Goal: Navigation & Orientation: Find specific page/section

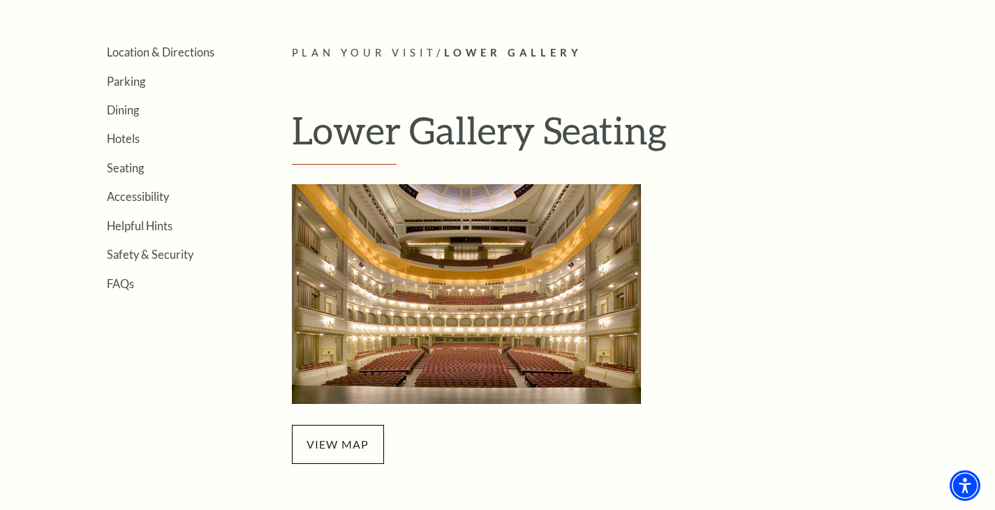
scroll to position [335, 0]
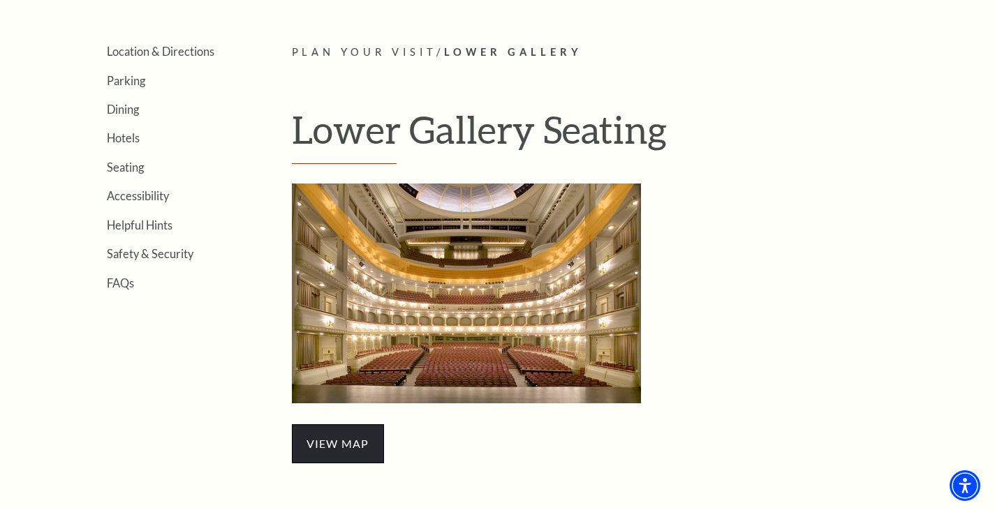
click at [332, 432] on span "view map" at bounding box center [338, 444] width 92 height 39
click at [323, 446] on link "view map" at bounding box center [338, 443] width 63 height 13
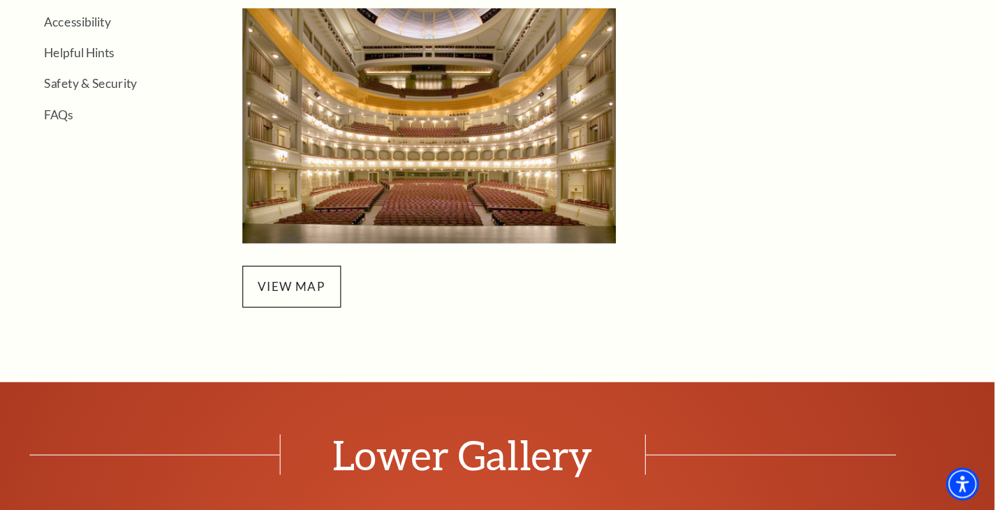
scroll to position [478, 0]
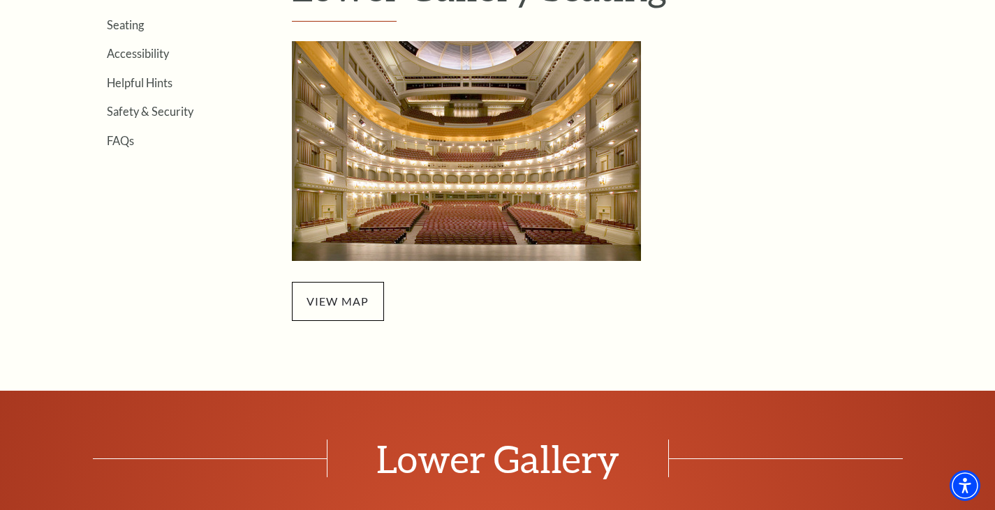
click at [403, 87] on img "Lower Gallery - open in a new tab" at bounding box center [466, 151] width 349 height 220
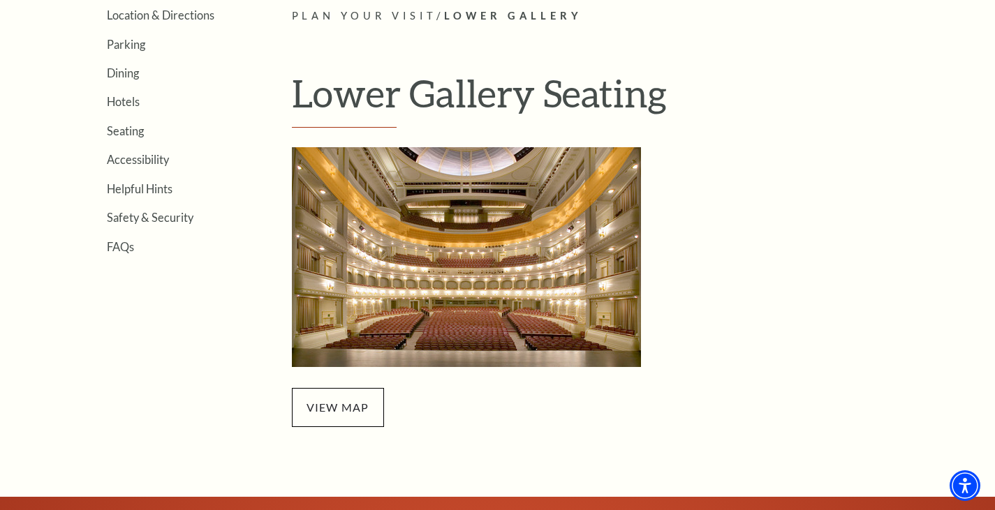
scroll to position [362, 0]
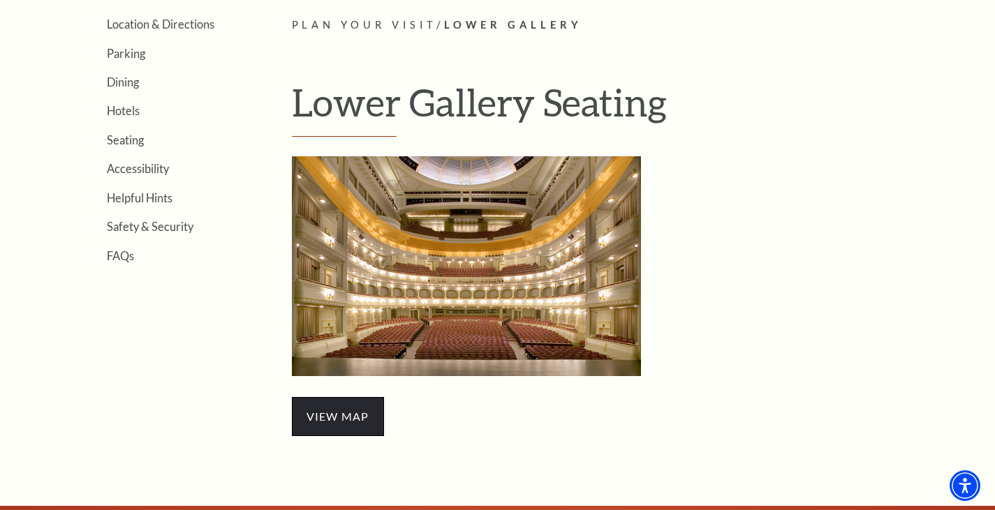
click at [372, 418] on span "view map" at bounding box center [338, 416] width 92 height 39
click at [324, 407] on span "view map" at bounding box center [338, 416] width 92 height 39
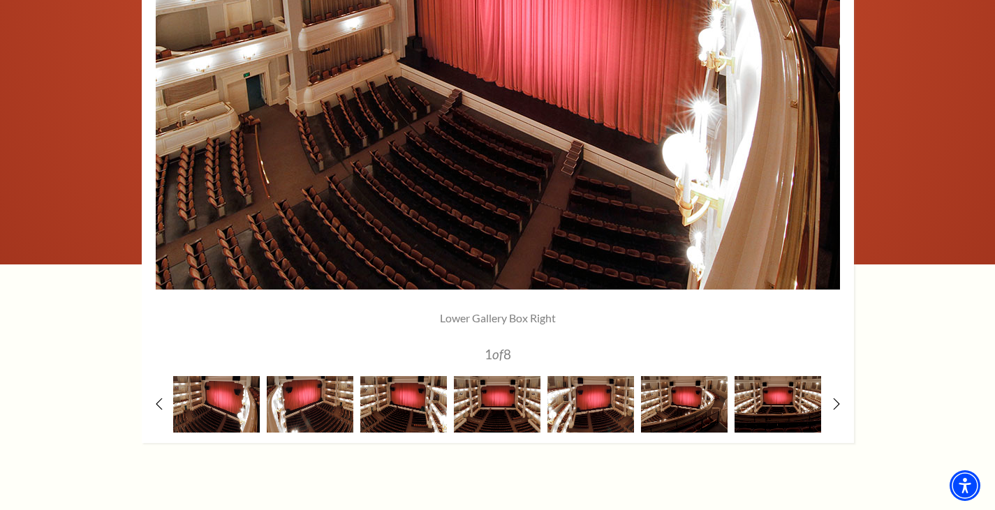
scroll to position [1169, 0]
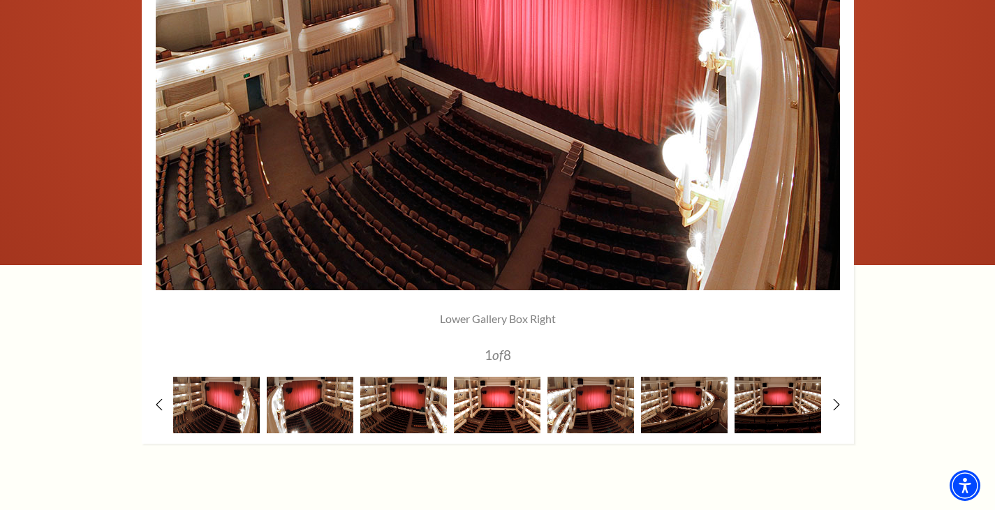
click at [508, 386] on img at bounding box center [497, 405] width 87 height 57
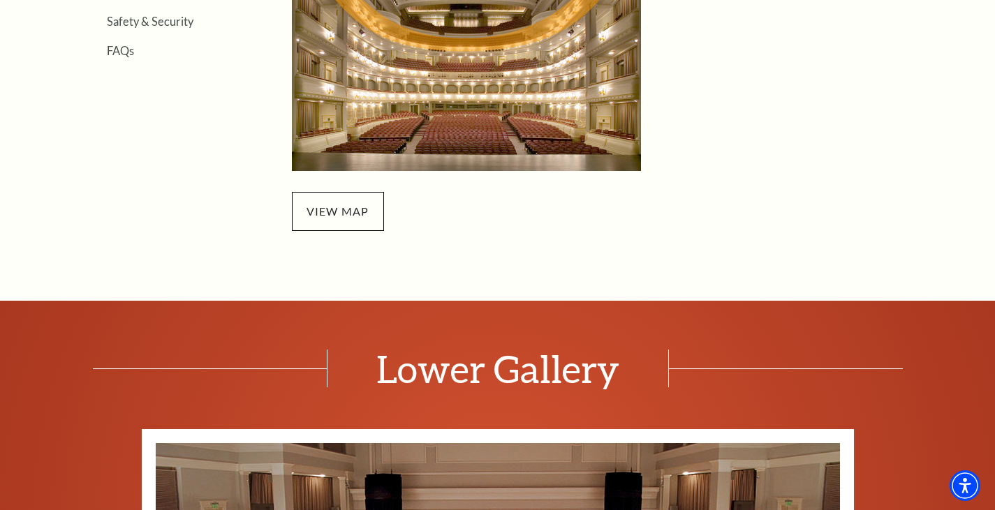
scroll to position [574, 0]
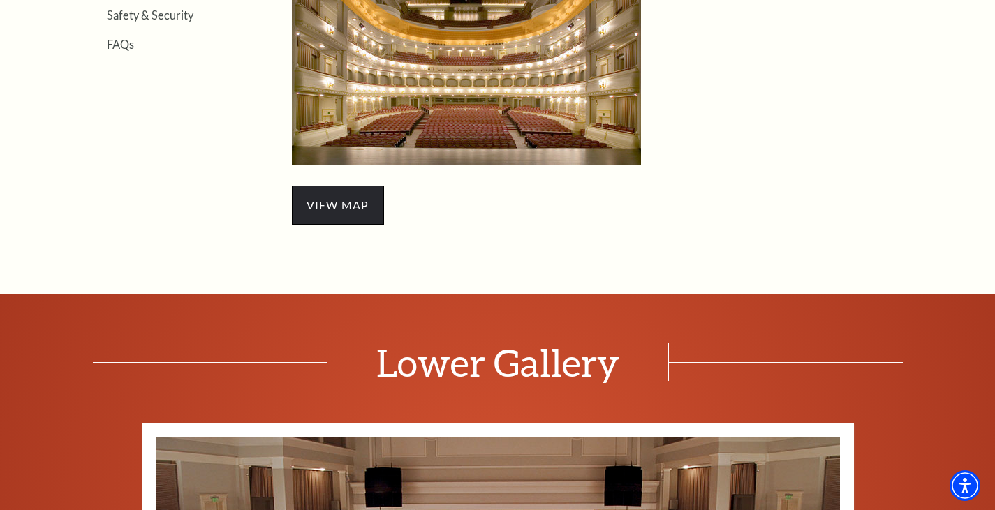
click at [348, 214] on span "view map" at bounding box center [338, 205] width 92 height 39
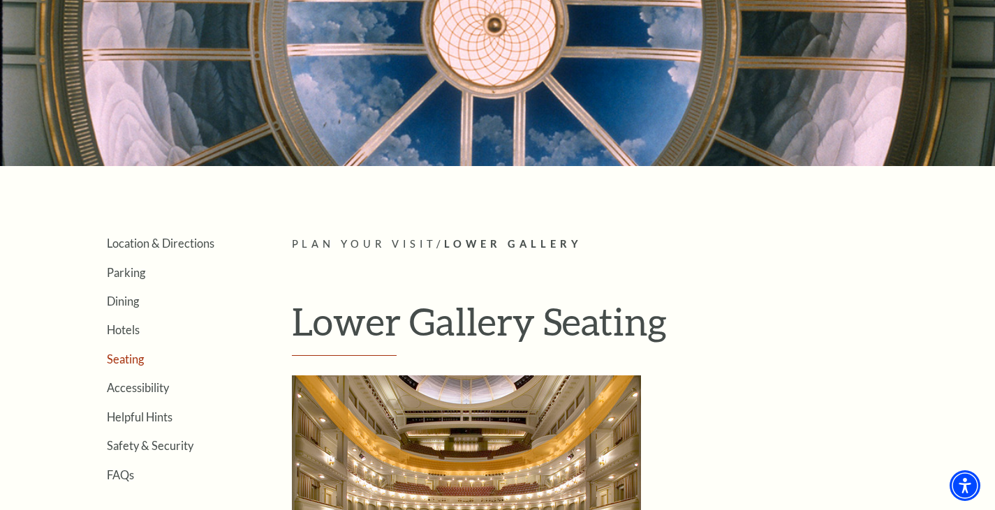
scroll to position [144, 0]
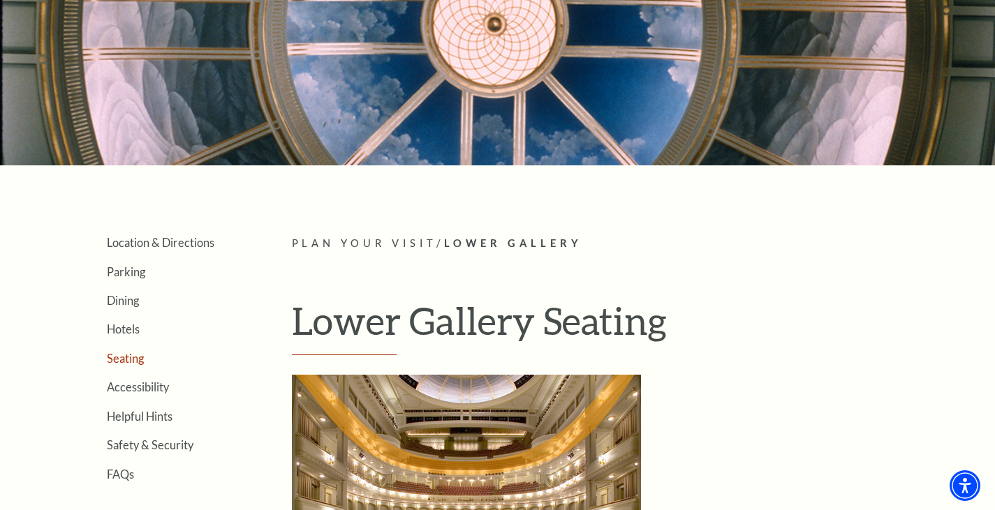
click at [135, 359] on link "Seating" at bounding box center [125, 358] width 37 height 13
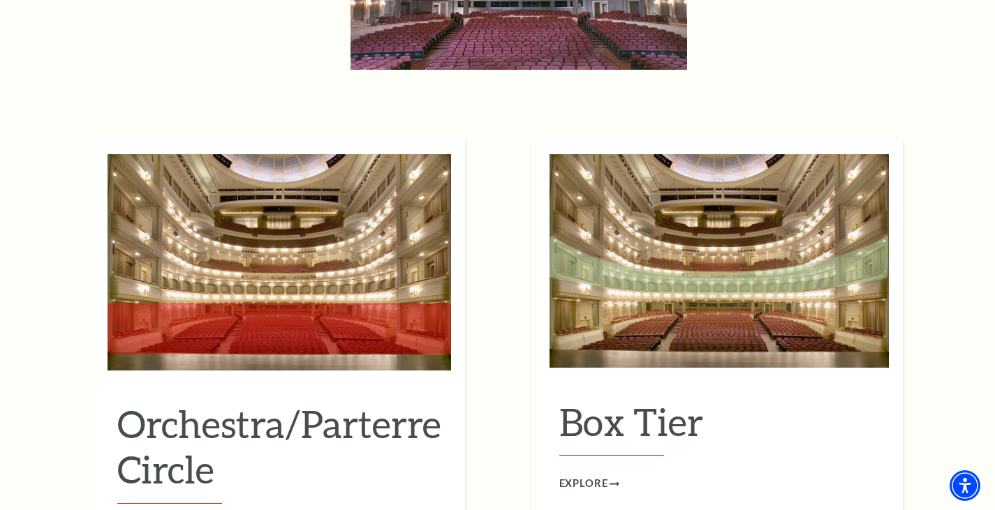
scroll to position [1288, 0]
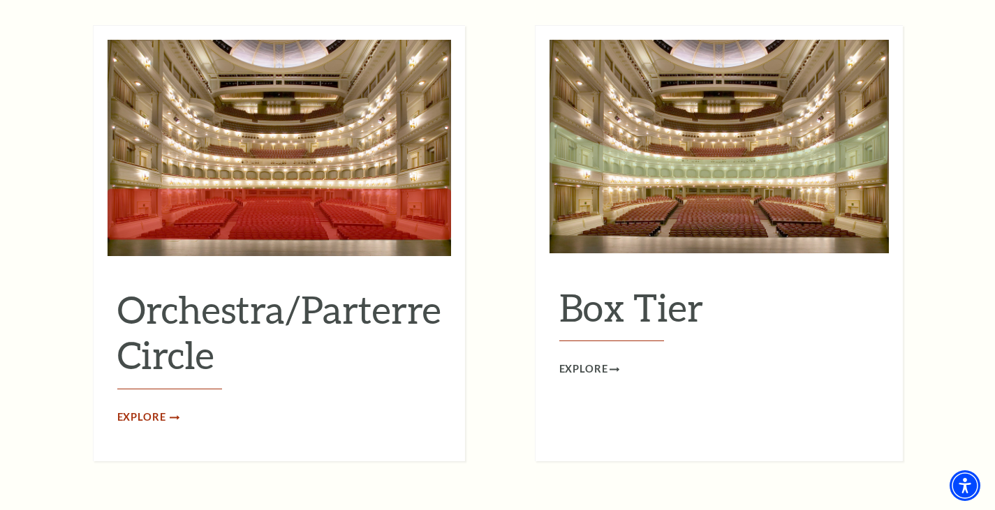
click at [146, 409] on span "Explore" at bounding box center [141, 417] width 49 height 17
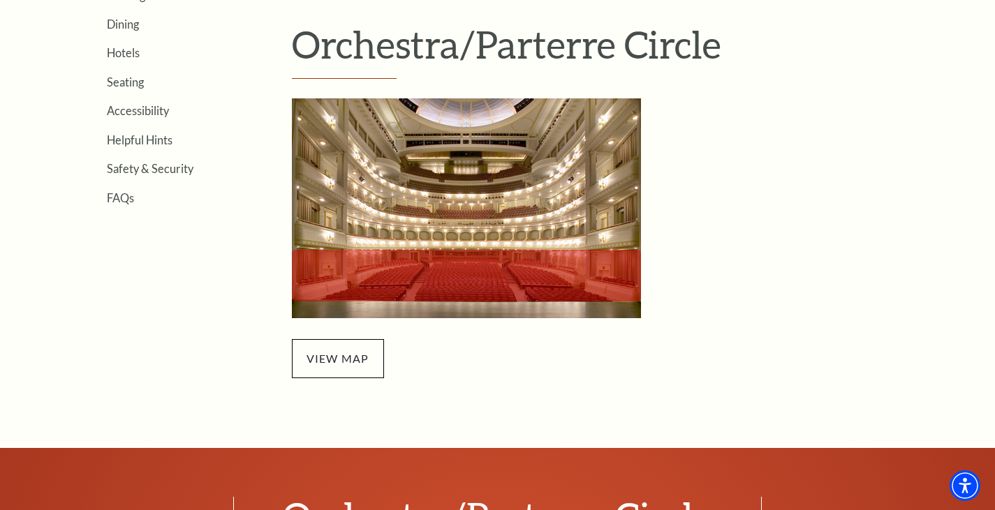
scroll to position [421, 0]
click at [286, 358] on div "Location & Directions Parking Dining Hotels Seating Accessibility Helpful Hints…" at bounding box center [498, 168] width 866 height 420
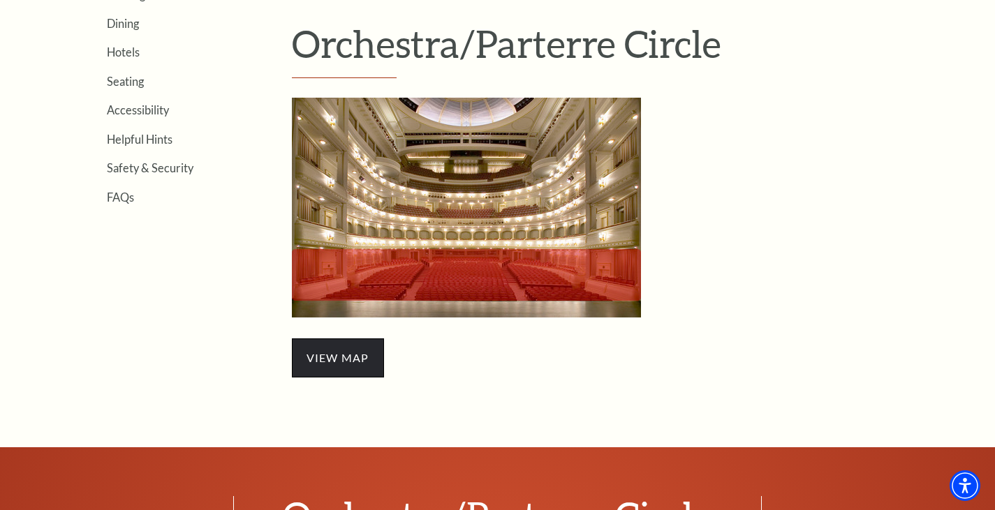
click at [307, 360] on span "view map" at bounding box center [338, 358] width 92 height 39
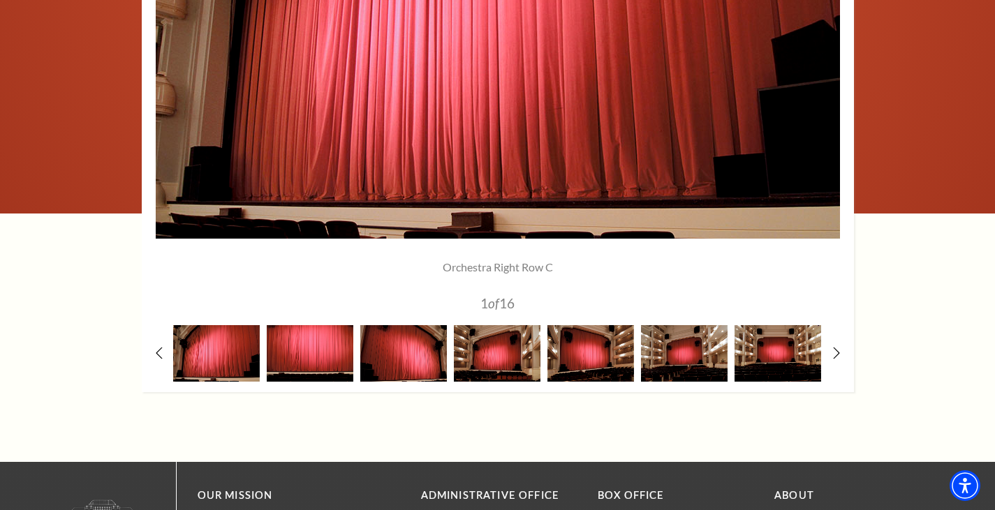
scroll to position [1220, 0]
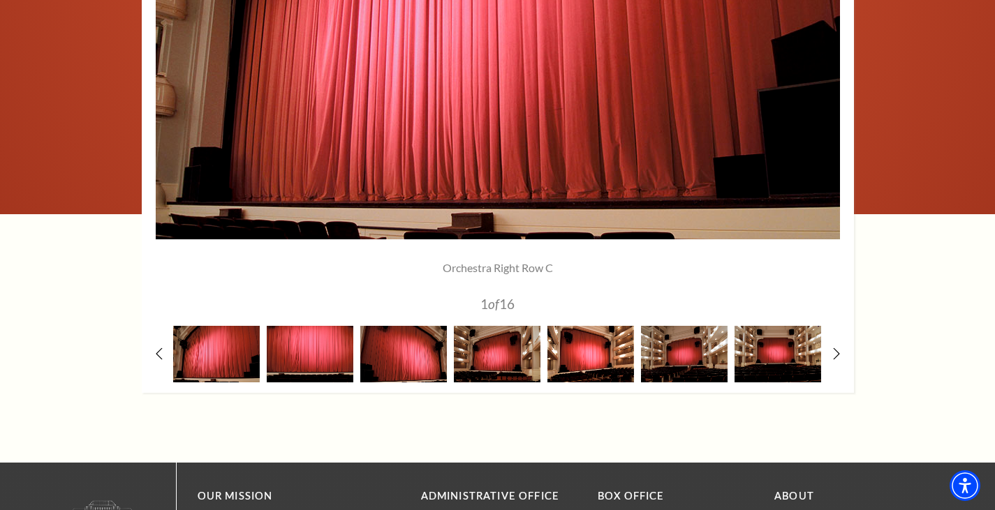
click at [582, 361] on img at bounding box center [590, 354] width 87 height 57
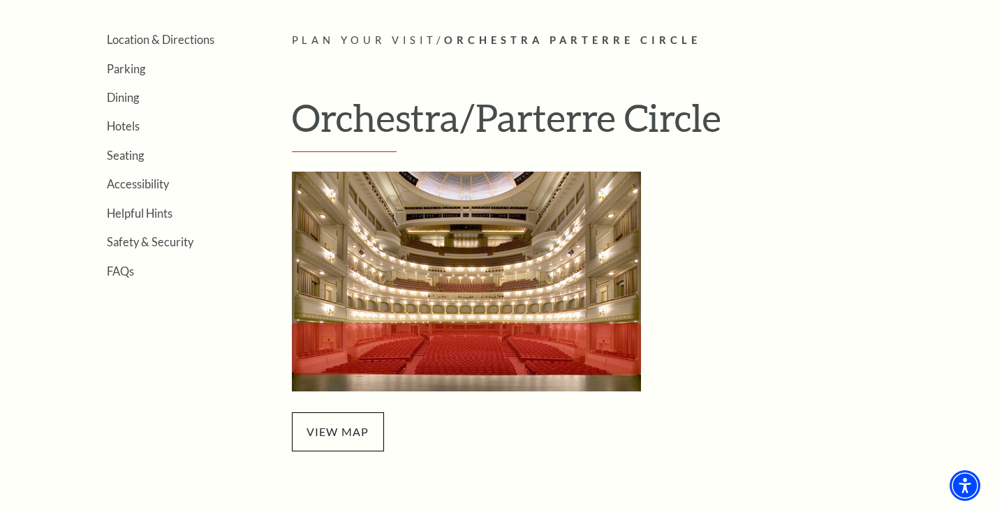
scroll to position [351, 0]
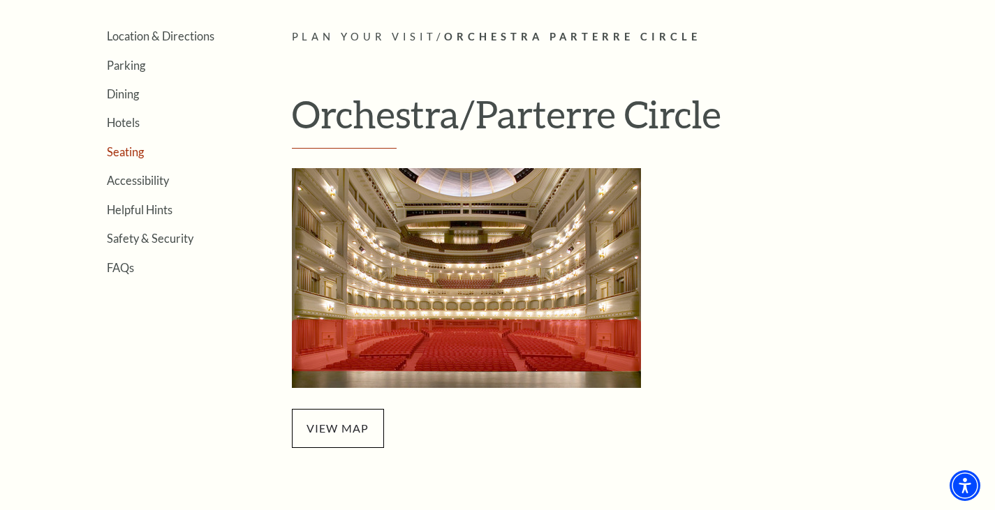
click at [130, 152] on link "Seating" at bounding box center [125, 151] width 37 height 13
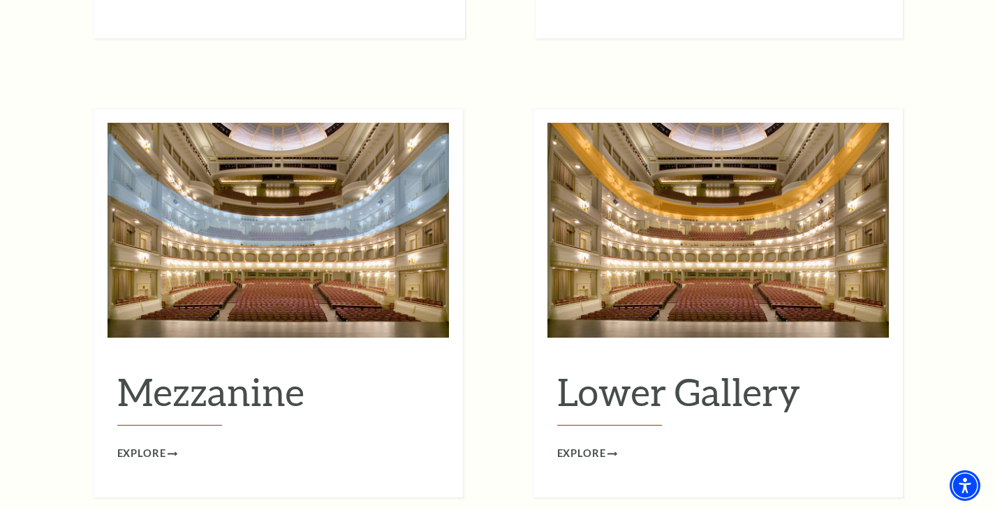
scroll to position [1715, 0]
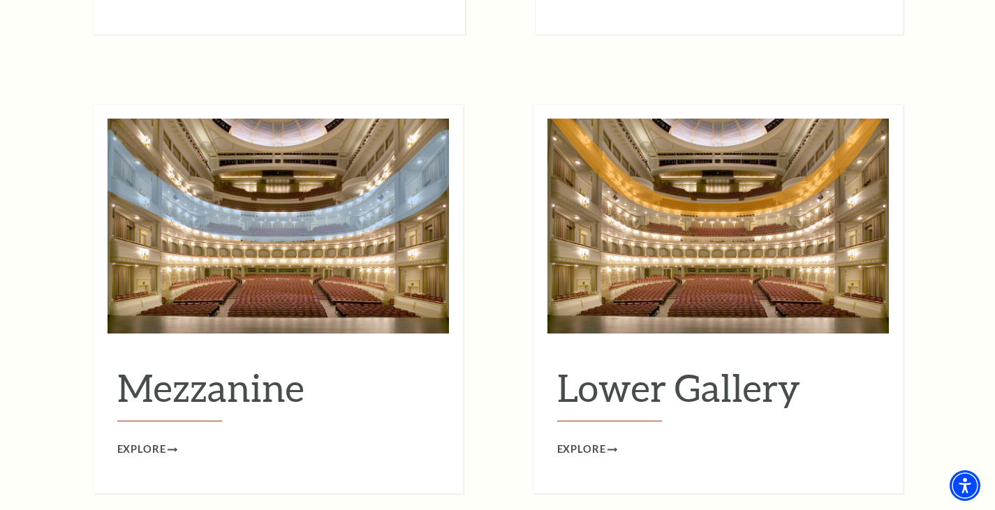
click at [699, 245] on img at bounding box center [717, 226] width 341 height 215
click at [581, 441] on span "Explore" at bounding box center [581, 449] width 49 height 17
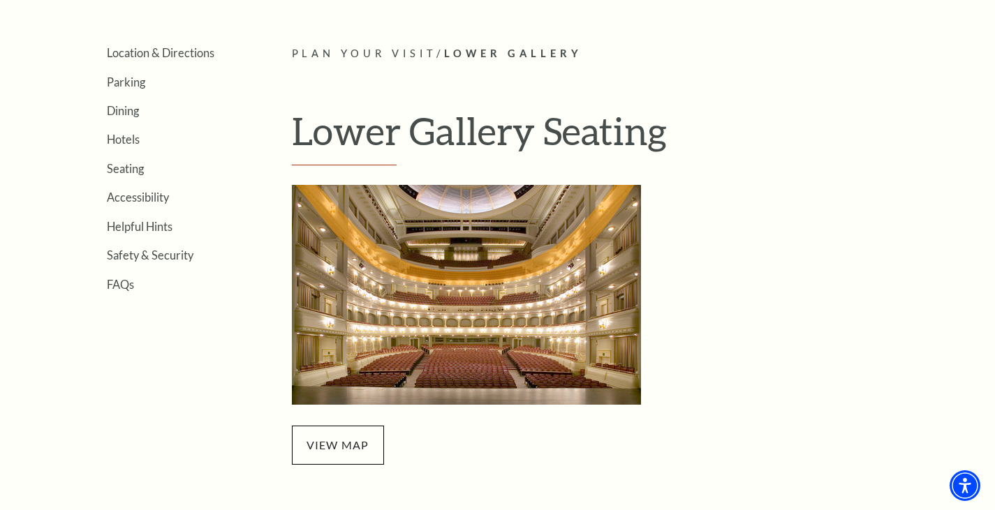
scroll to position [331, 0]
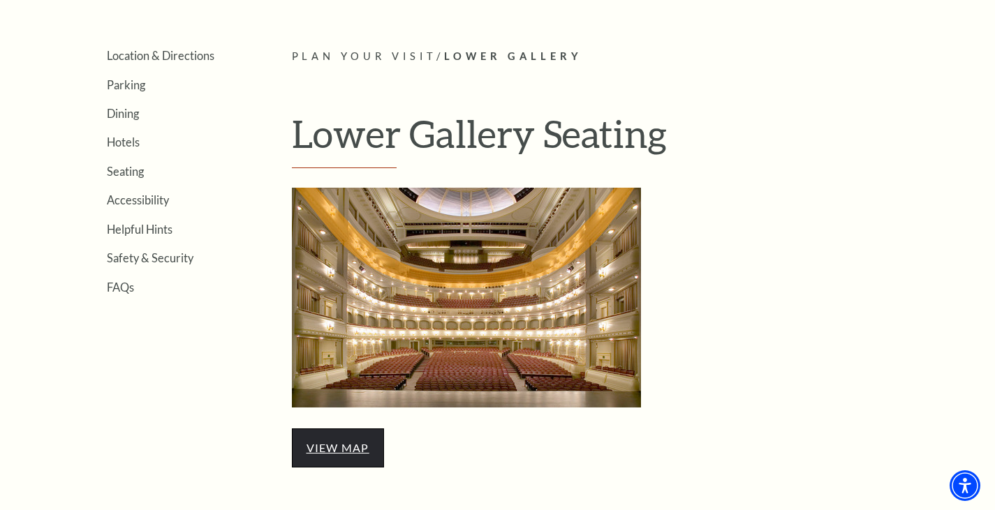
click at [352, 443] on link "view map" at bounding box center [338, 447] width 63 height 13
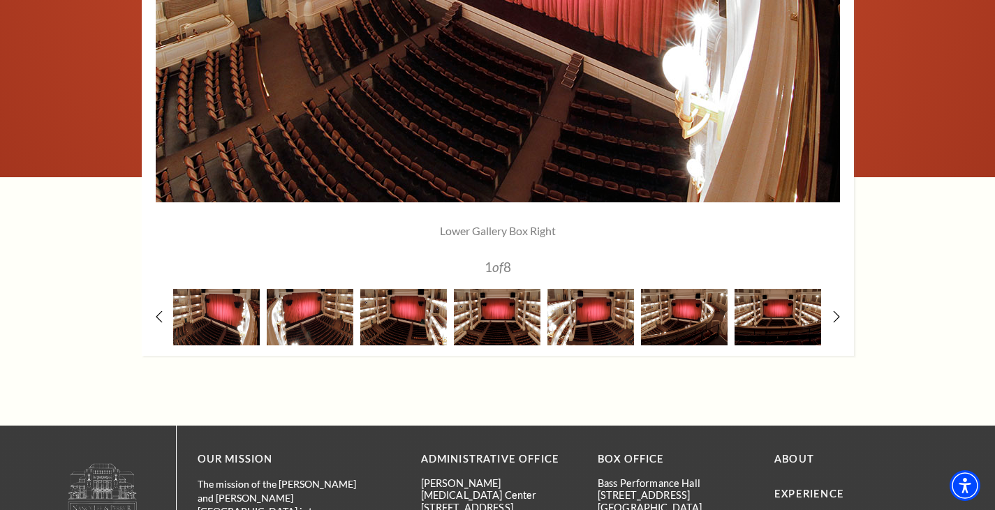
scroll to position [1323, 0]
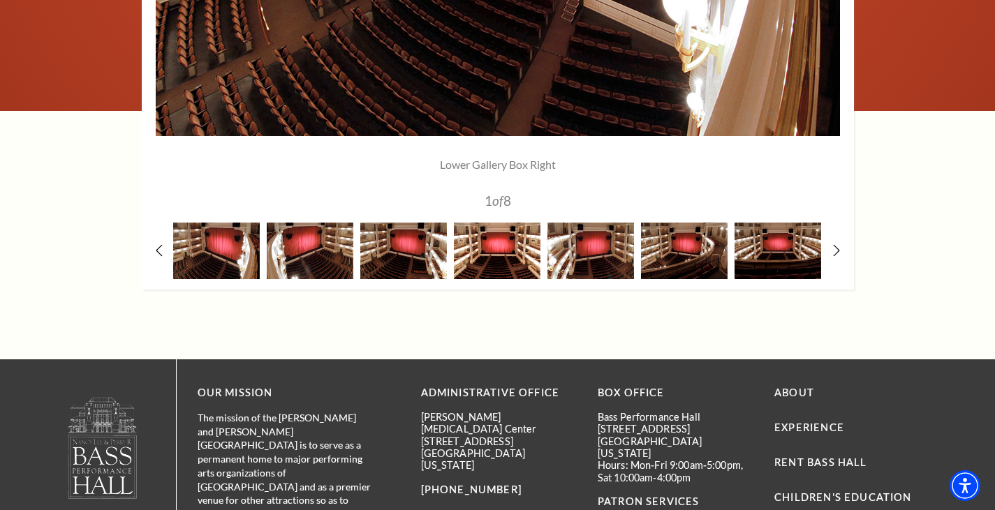
click at [501, 248] on img at bounding box center [497, 251] width 87 height 57
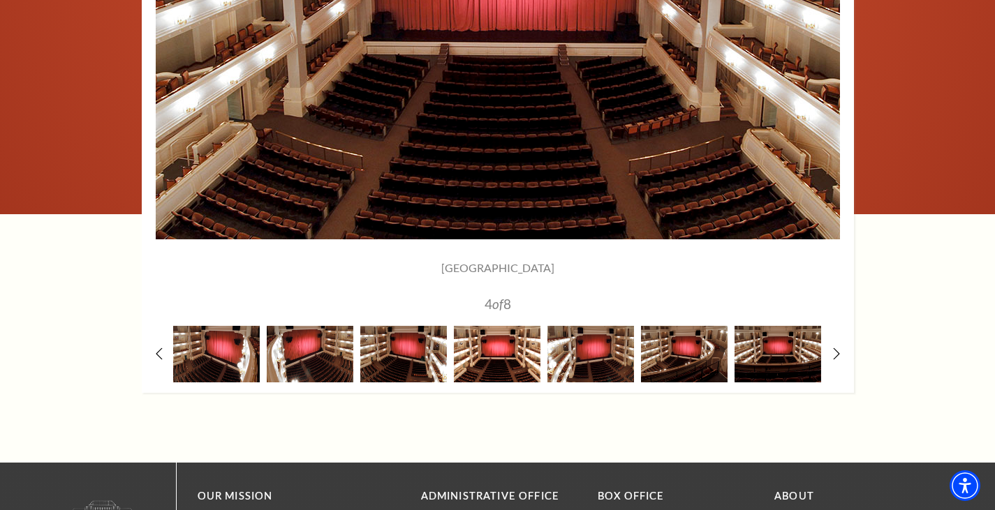
scroll to position [1221, 0]
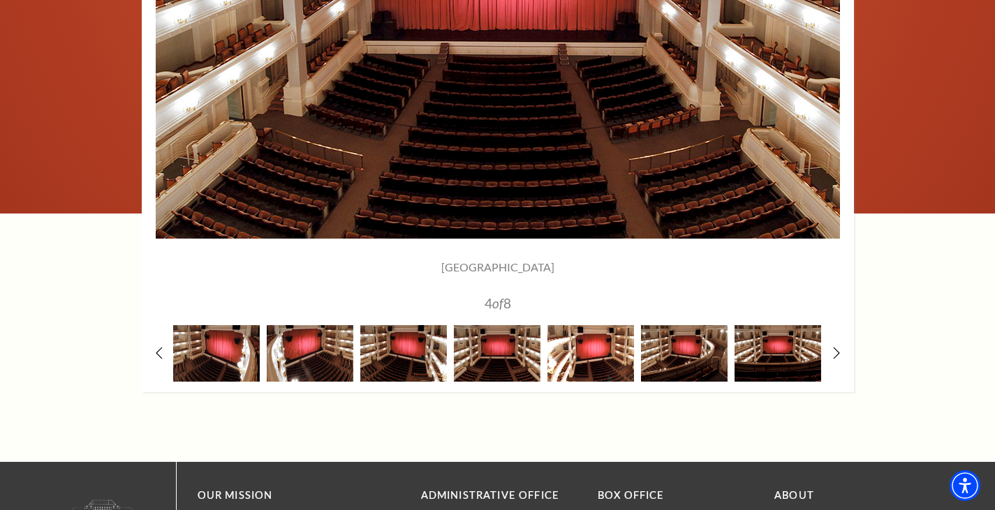
click at [584, 332] on img at bounding box center [590, 353] width 87 height 57
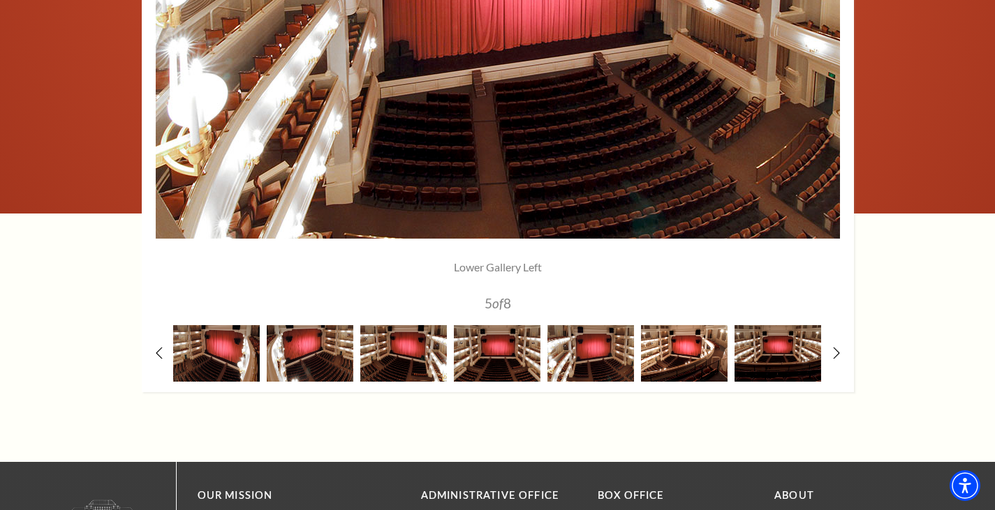
click at [700, 348] on img at bounding box center [684, 353] width 87 height 57
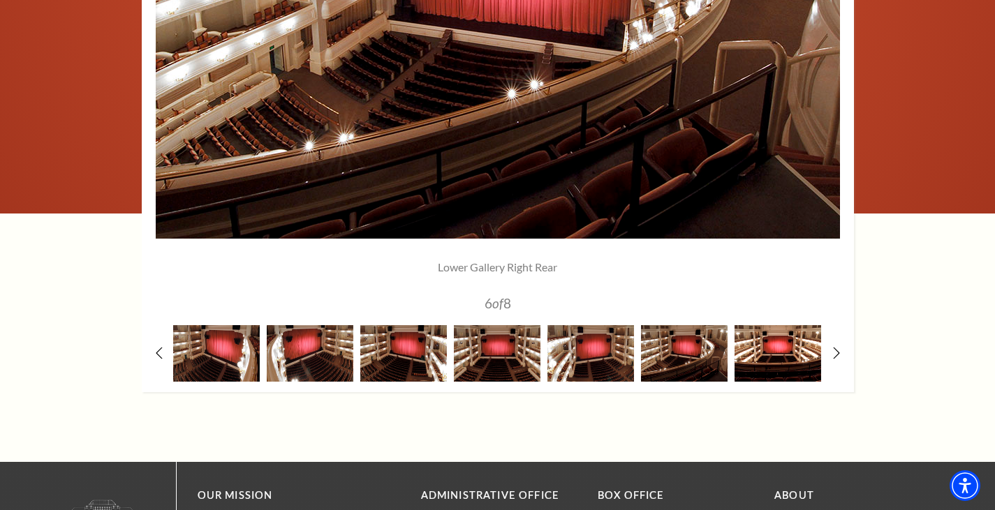
click at [795, 348] on img at bounding box center [778, 353] width 87 height 57
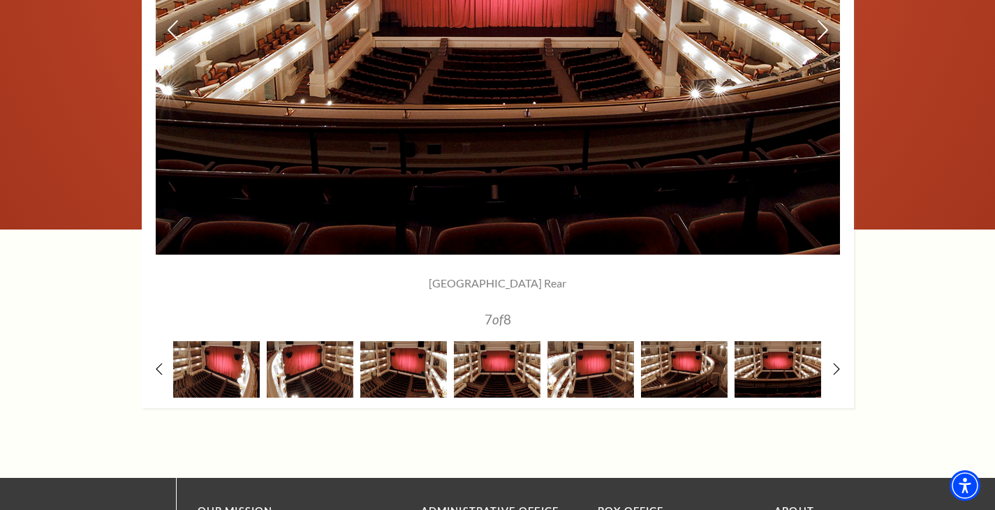
scroll to position [1205, 0]
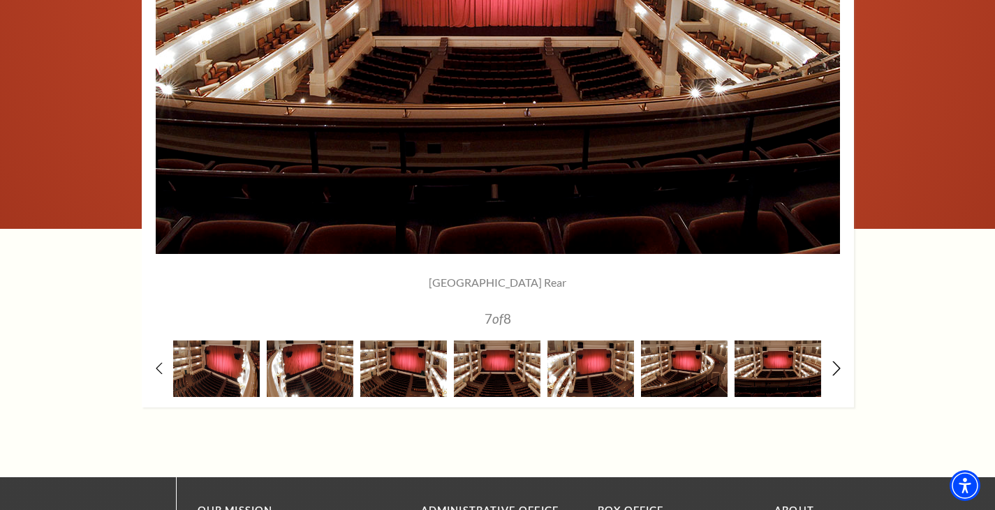
click at [832, 369] on icon at bounding box center [836, 368] width 9 height 15
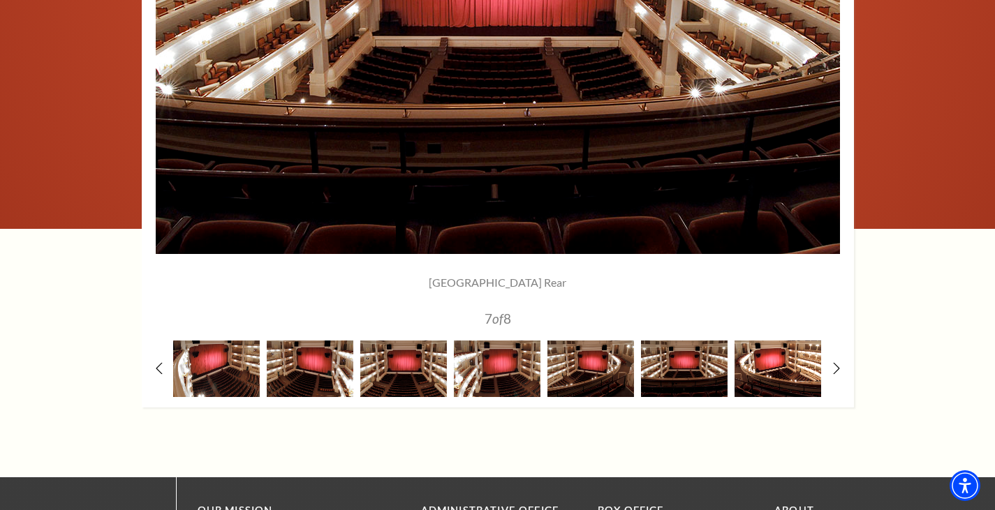
click at [795, 371] on img at bounding box center [778, 369] width 87 height 57
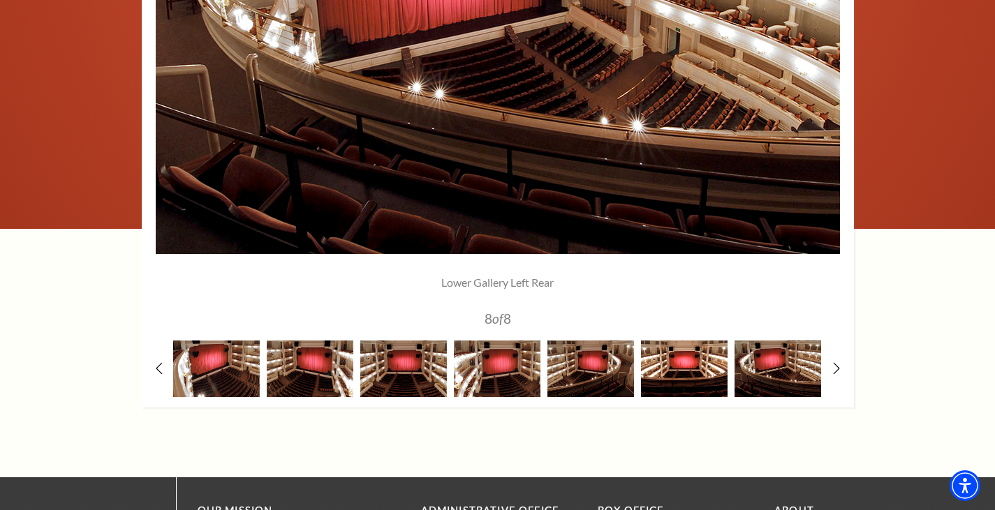
click at [693, 360] on img at bounding box center [684, 369] width 87 height 57
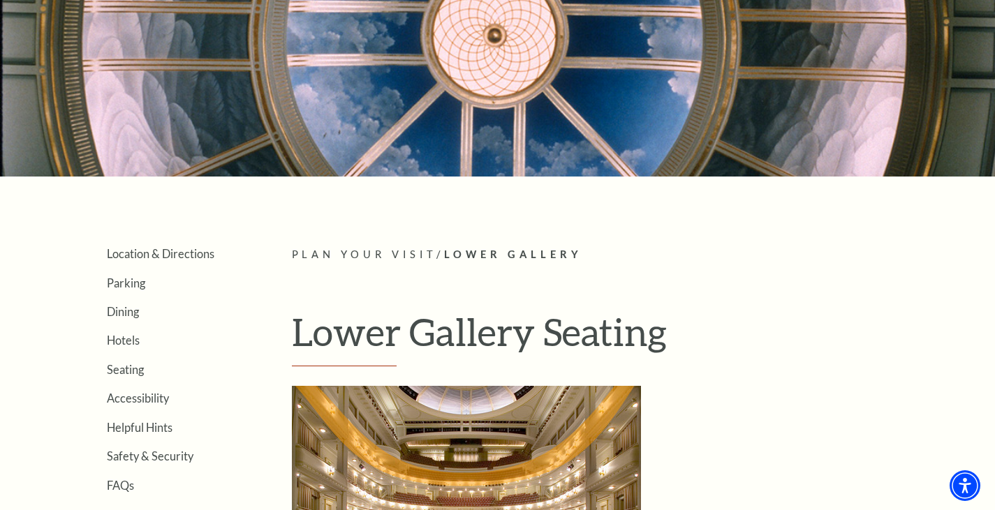
scroll to position [130, 0]
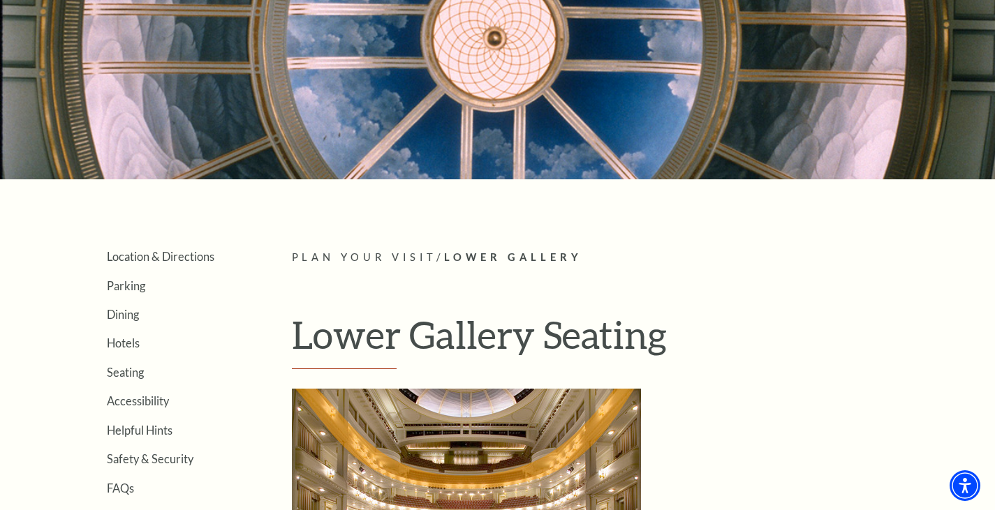
click at [125, 389] on ul "Location & Directions Parking Dining Hotels Seating Accessibility Helpful Hints…" at bounding box center [157, 371] width 185 height 245
click at [119, 374] on link "Seating" at bounding box center [125, 372] width 37 height 13
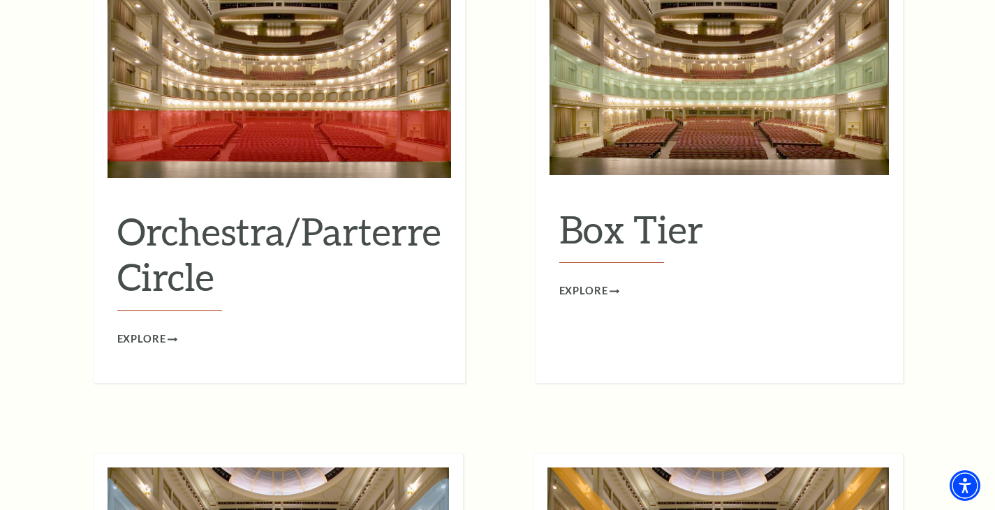
scroll to position [1344, 0]
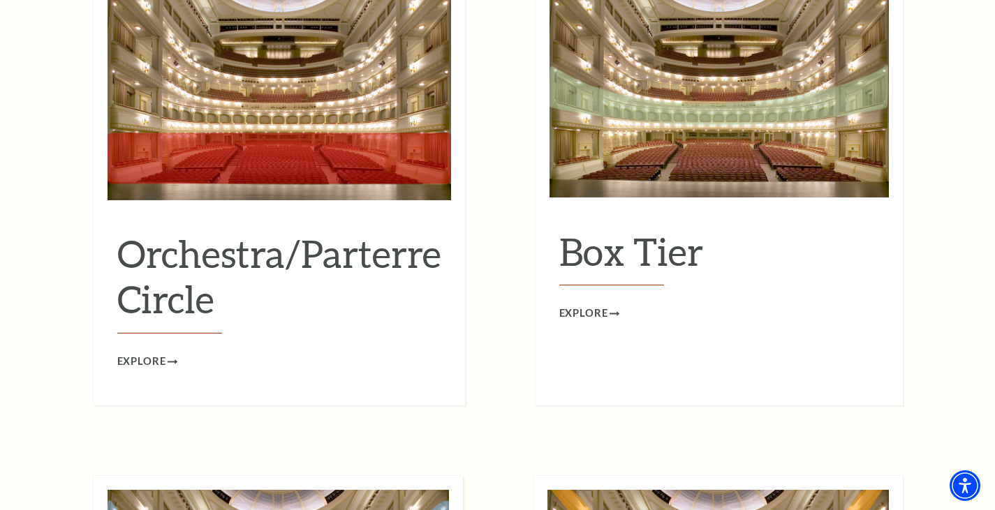
click at [396, 140] on img at bounding box center [280, 92] width 344 height 216
click at [142, 353] on div "Orchestra/Parterre Circle Explore" at bounding box center [279, 187] width 372 height 436
click at [141, 351] on div "Orchestra/Parterre Circle Explore" at bounding box center [279, 187] width 372 height 436
click at [139, 353] on span "Explore" at bounding box center [141, 361] width 49 height 17
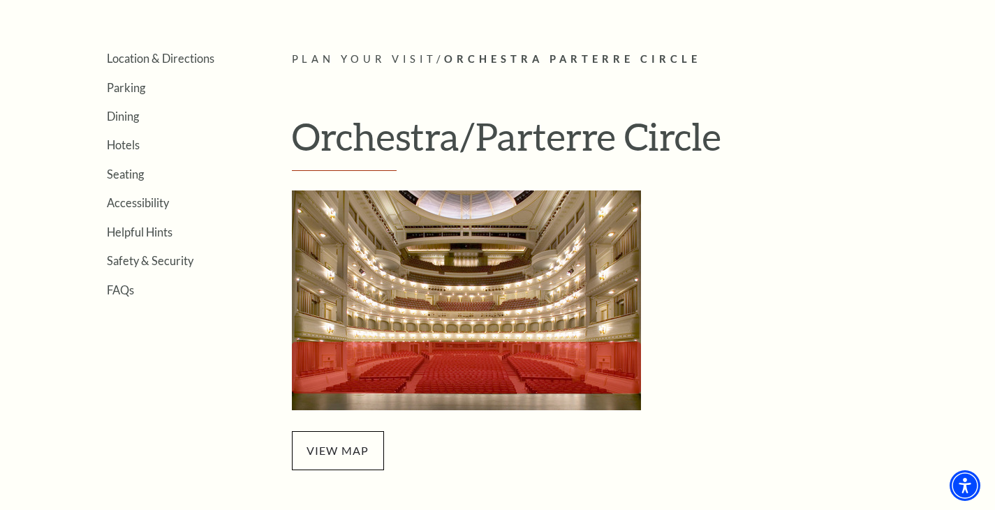
scroll to position [328, 0]
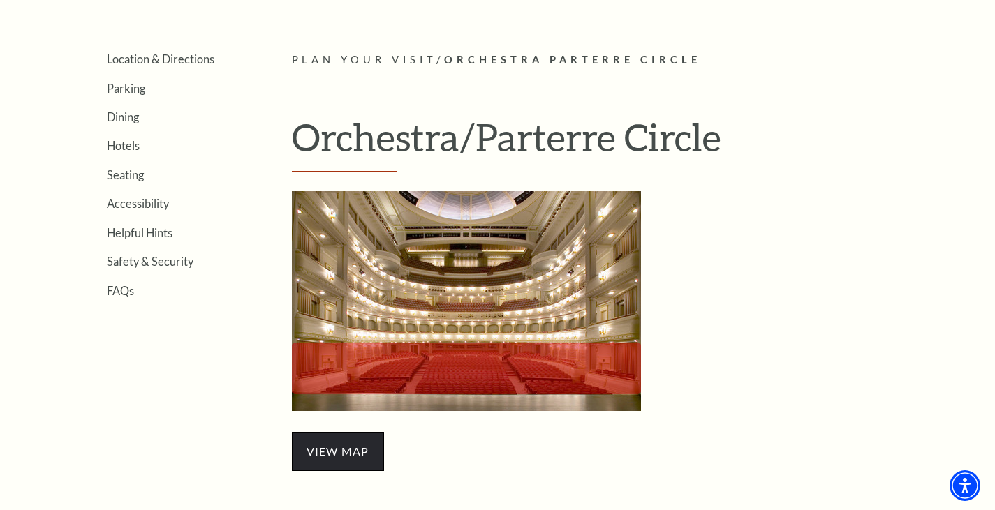
click at [344, 447] on span "view map" at bounding box center [338, 451] width 92 height 39
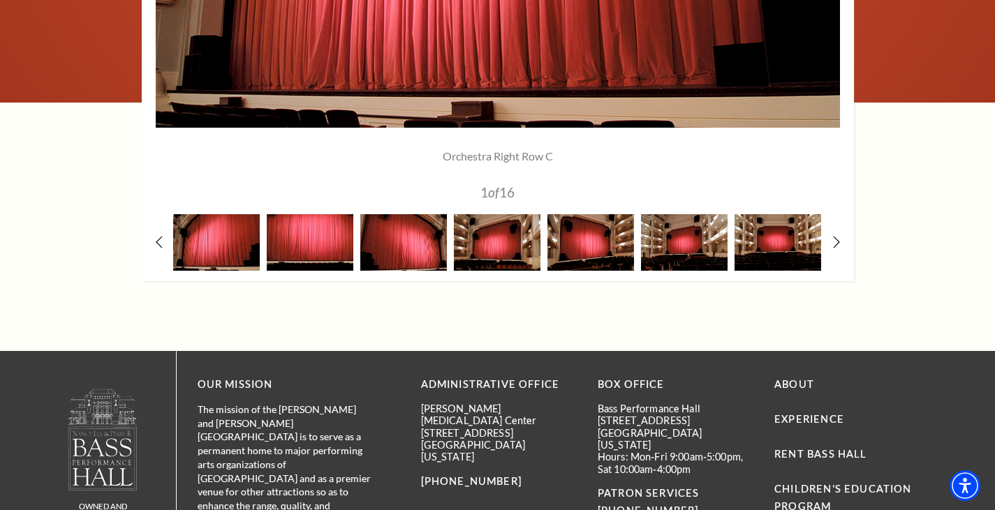
scroll to position [1336, 0]
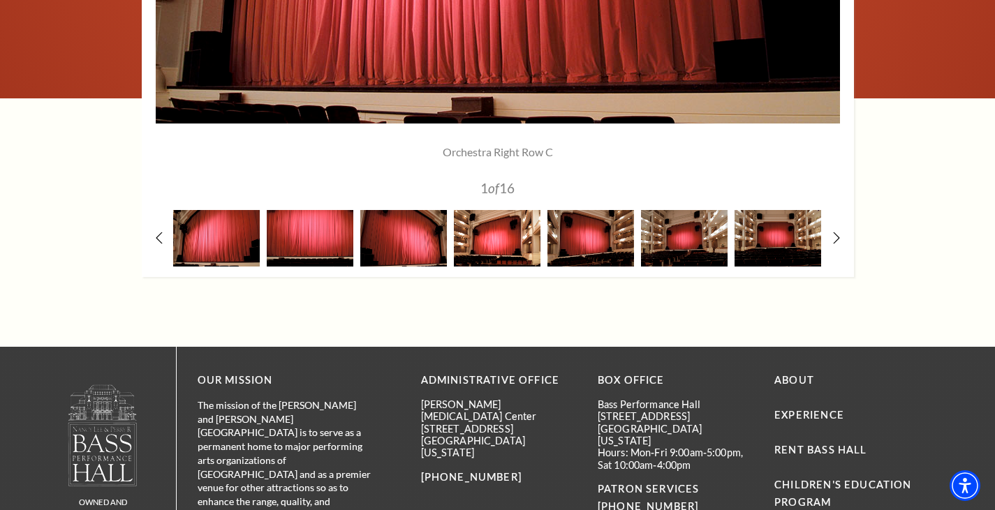
click at [524, 235] on img at bounding box center [497, 238] width 87 height 57
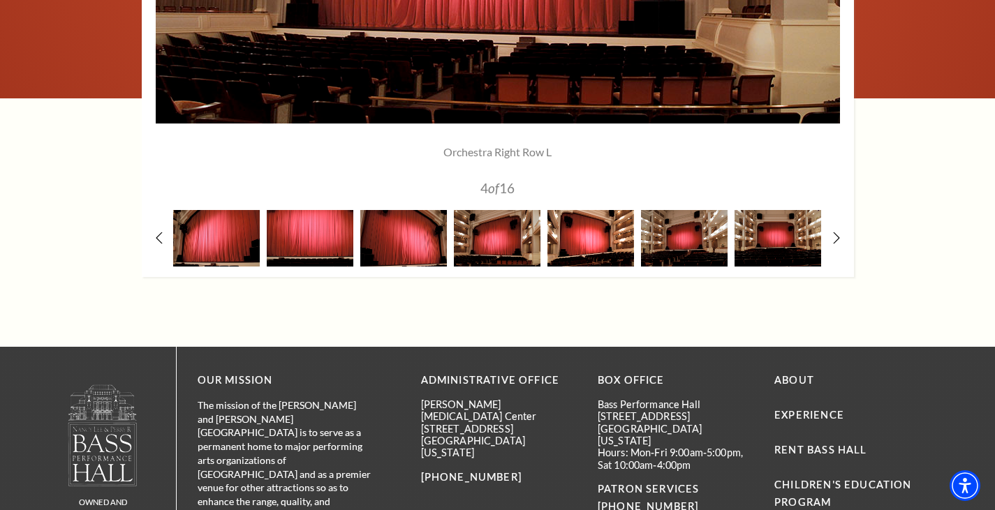
click at [589, 241] on img at bounding box center [590, 238] width 87 height 57
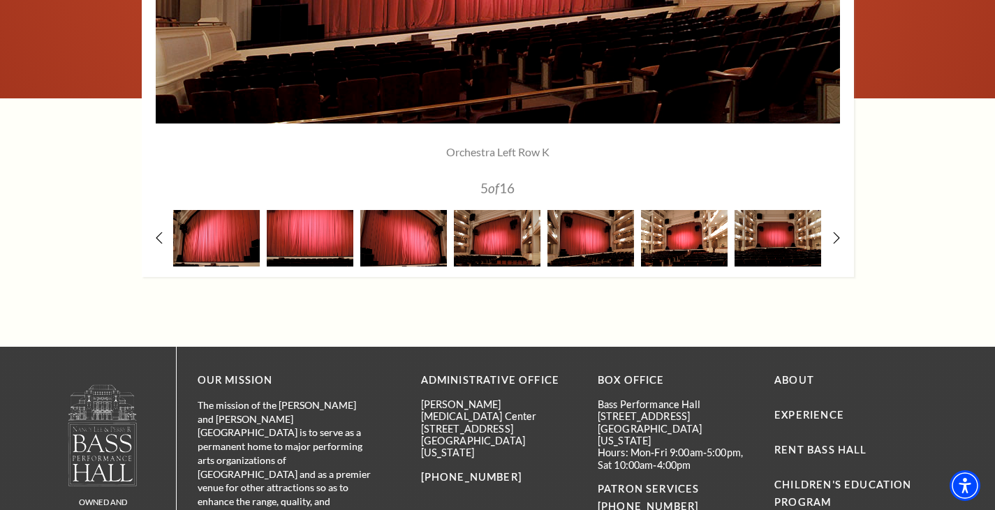
click at [694, 230] on img at bounding box center [684, 238] width 87 height 57
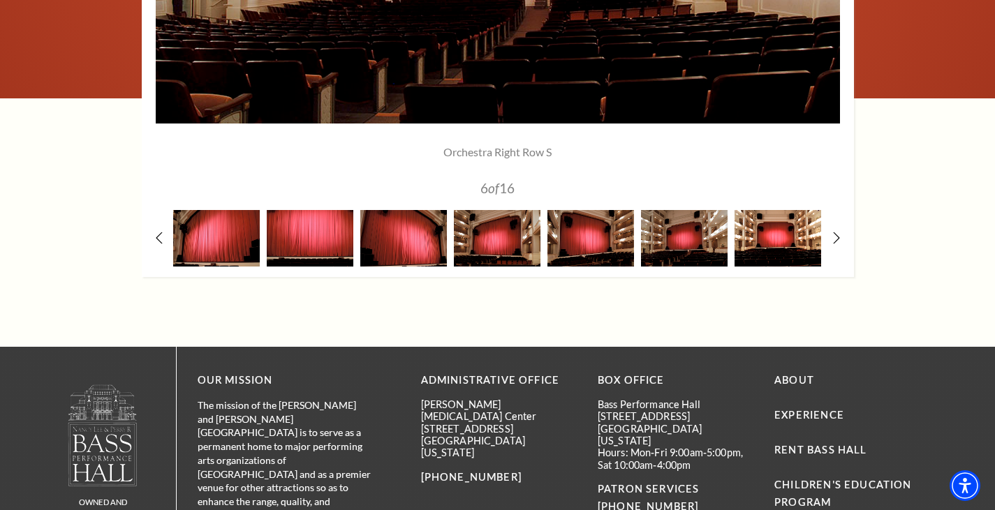
click at [773, 232] on img at bounding box center [778, 238] width 87 height 57
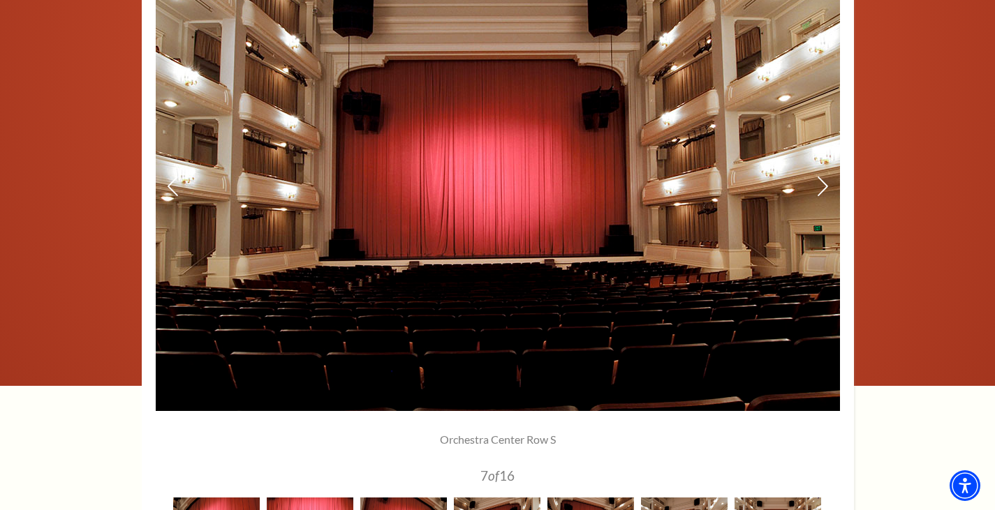
scroll to position [1309, 0]
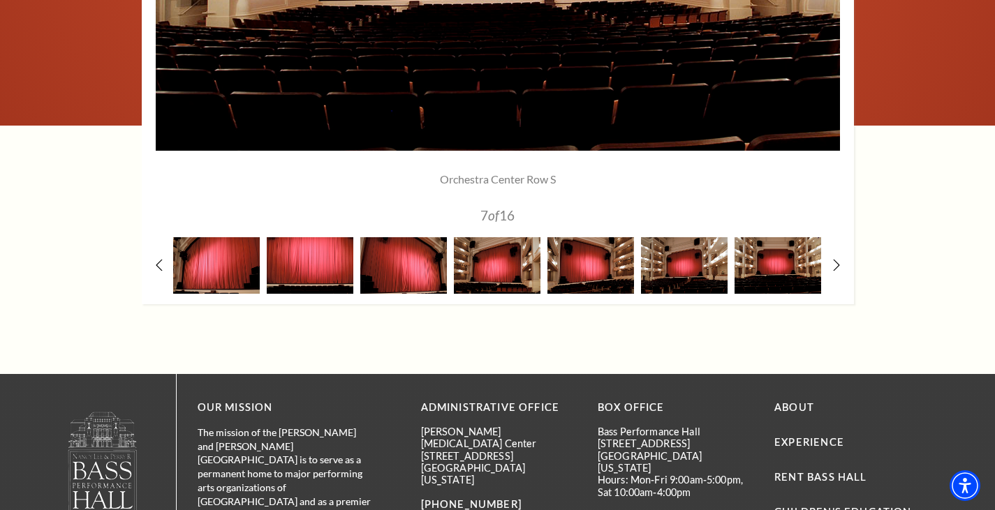
click at [702, 233] on div "Orchestra Center Row S 7 of 16" at bounding box center [498, 210] width 538 height 77
click at [689, 250] on img at bounding box center [684, 265] width 87 height 57
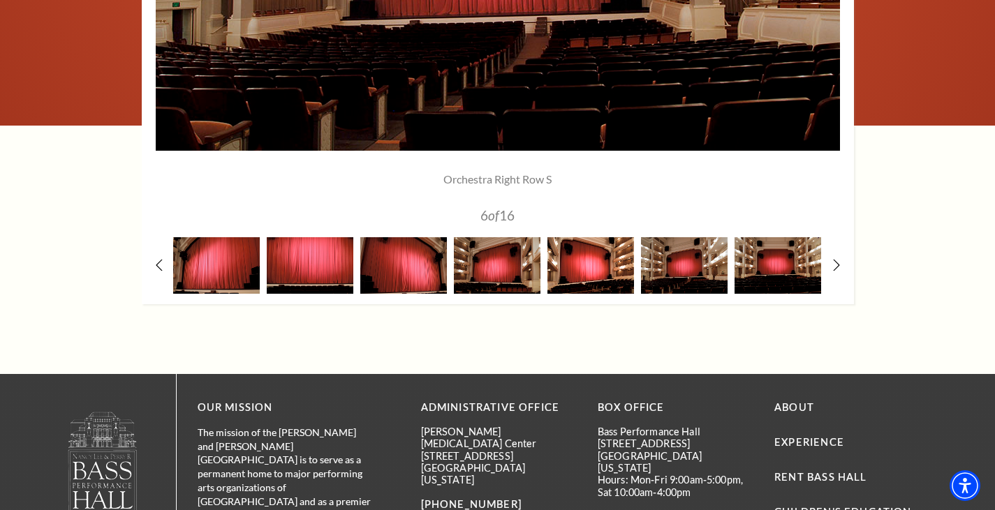
click at [591, 266] on img at bounding box center [590, 265] width 87 height 57
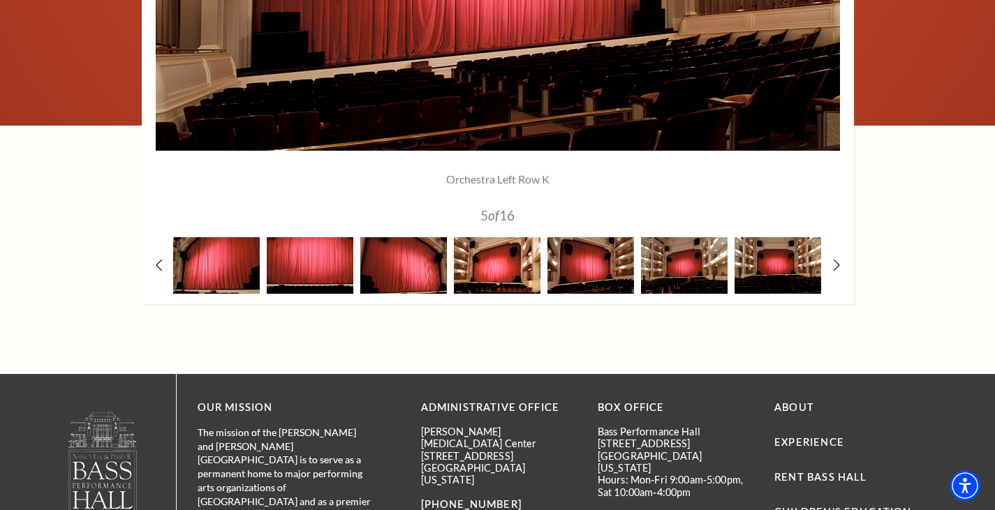
click at [514, 265] on img at bounding box center [497, 265] width 87 height 57
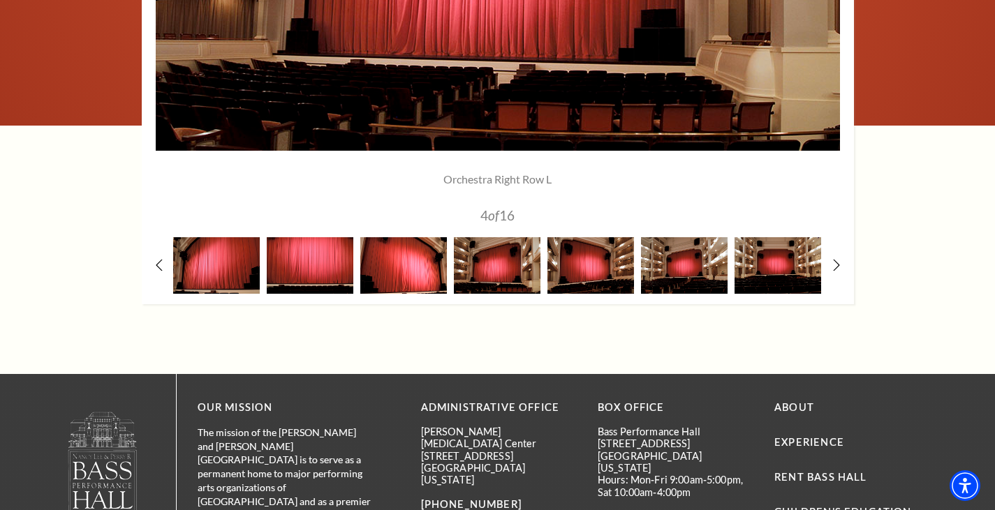
click at [415, 267] on img at bounding box center [403, 265] width 87 height 57
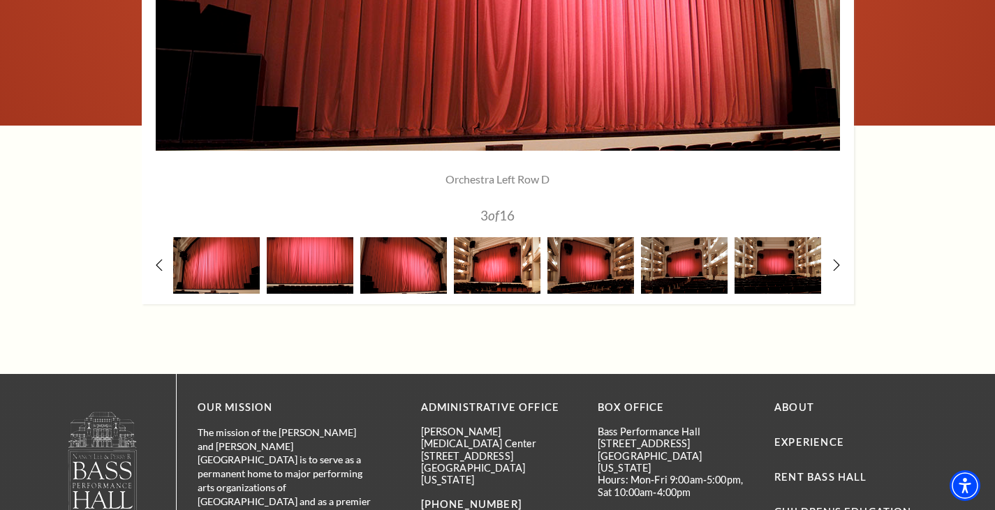
drag, startPoint x: 526, startPoint y: 258, endPoint x: 508, endPoint y: 258, distance: 18.2
click at [508, 258] on img at bounding box center [497, 265] width 87 height 57
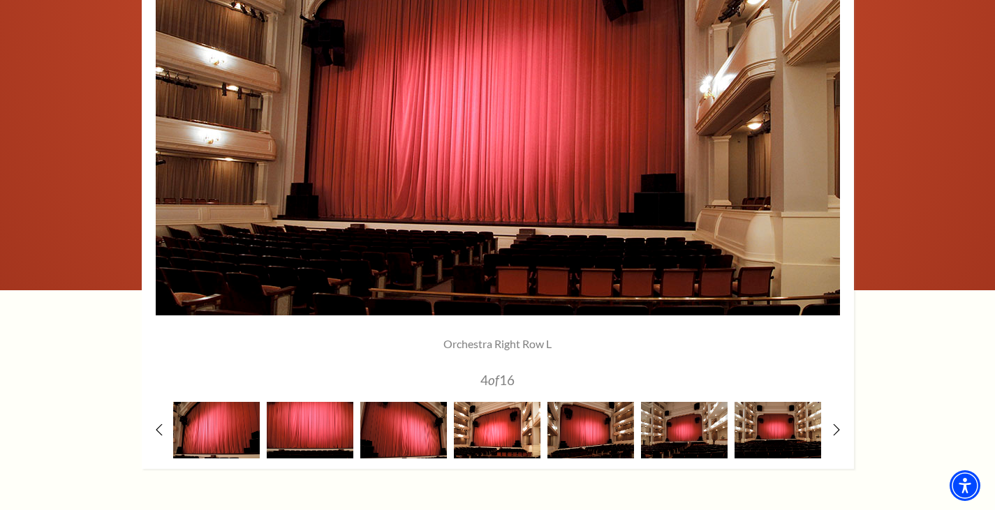
scroll to position [1145, 0]
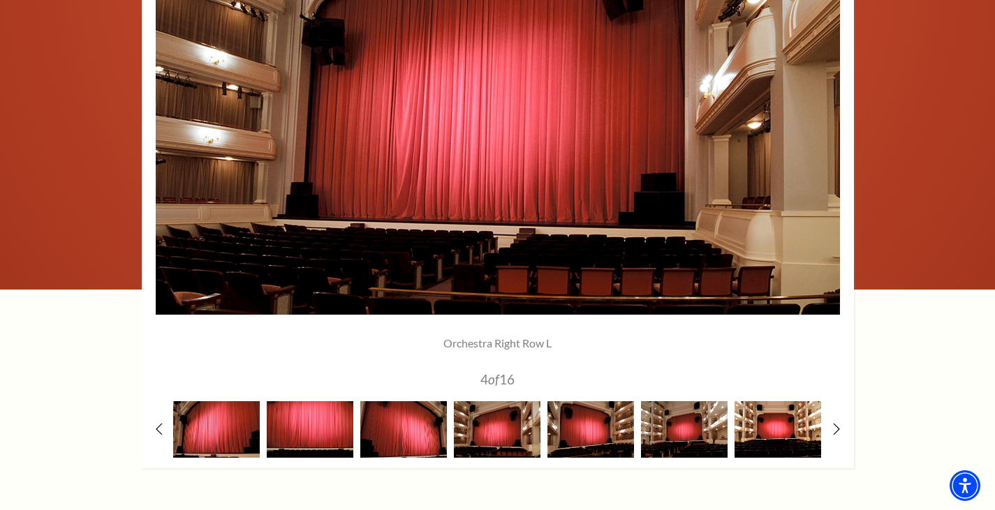
click at [776, 444] on img at bounding box center [778, 430] width 87 height 57
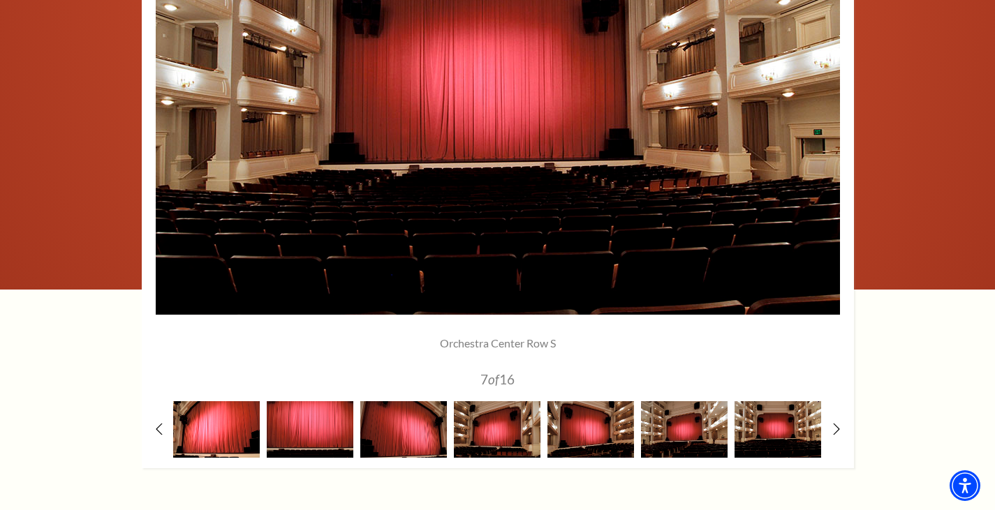
click at [232, 426] on img at bounding box center [216, 430] width 87 height 57
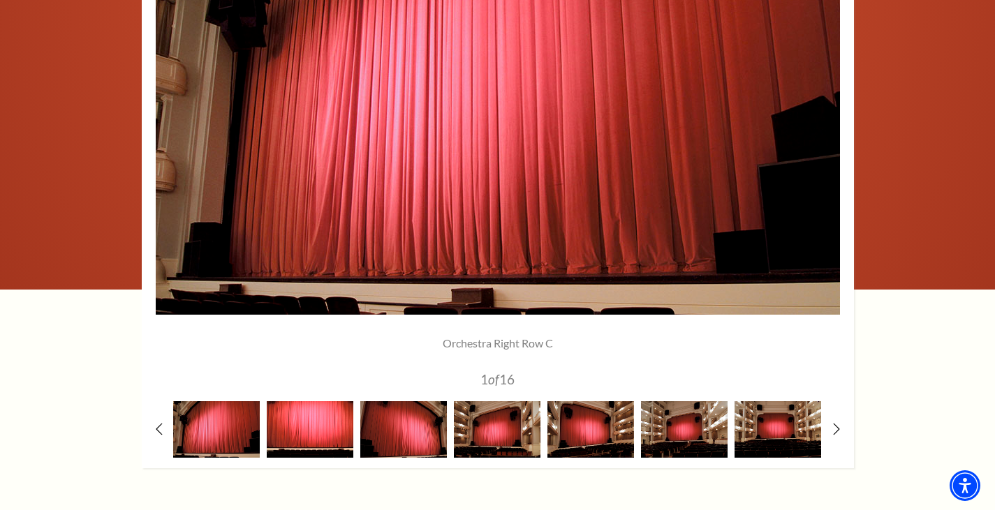
click at [308, 417] on img at bounding box center [310, 430] width 87 height 57
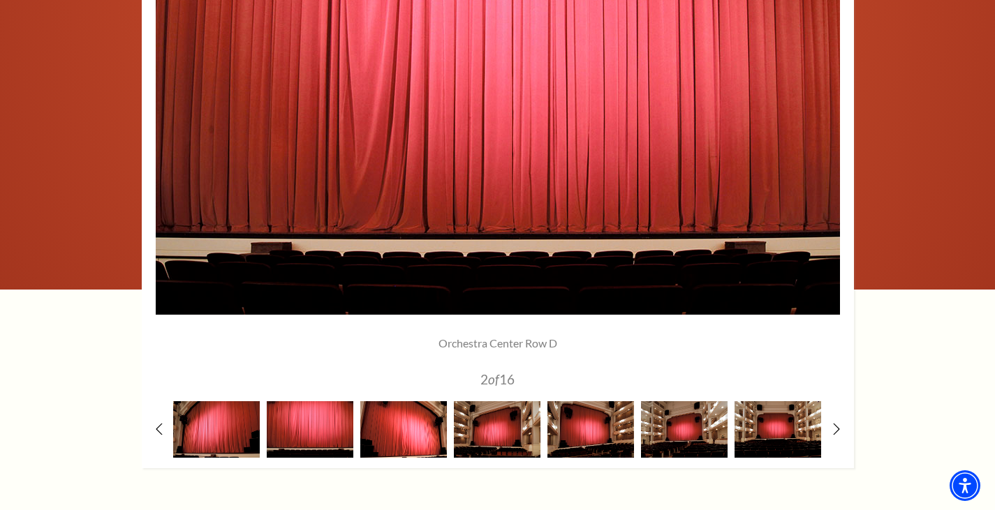
click at [409, 426] on img at bounding box center [403, 430] width 87 height 57
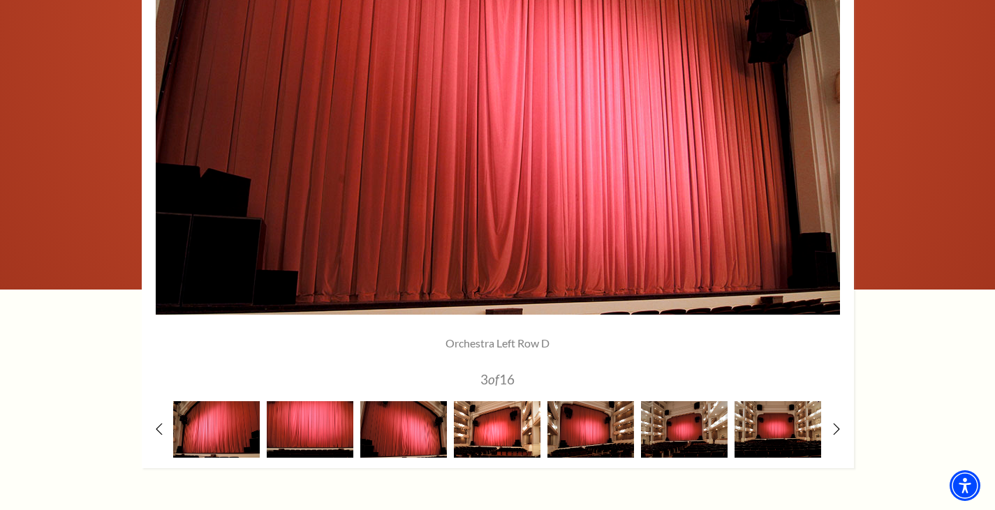
click at [479, 423] on img at bounding box center [497, 430] width 87 height 57
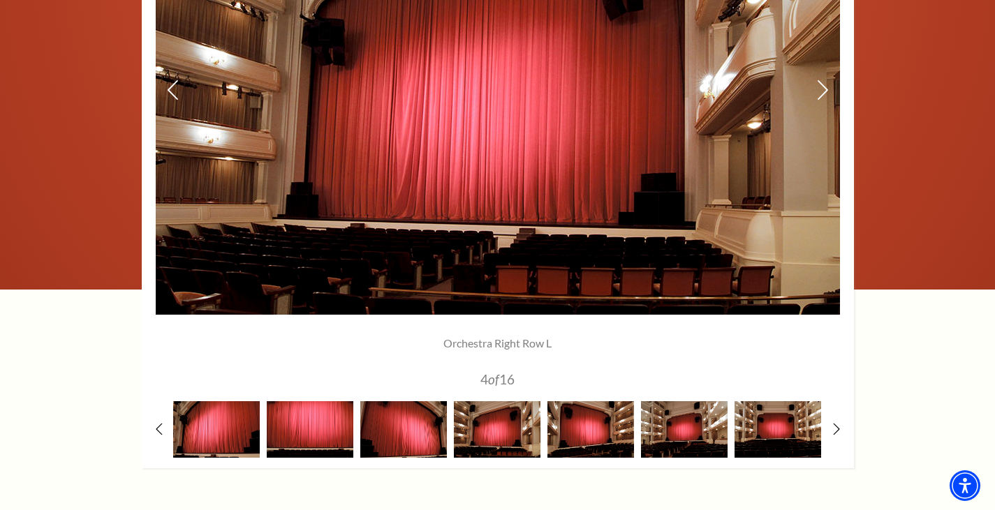
drag, startPoint x: 496, startPoint y: 259, endPoint x: 635, endPoint y: 237, distance: 140.6
click at [635, 237] on img at bounding box center [498, 91] width 684 height 448
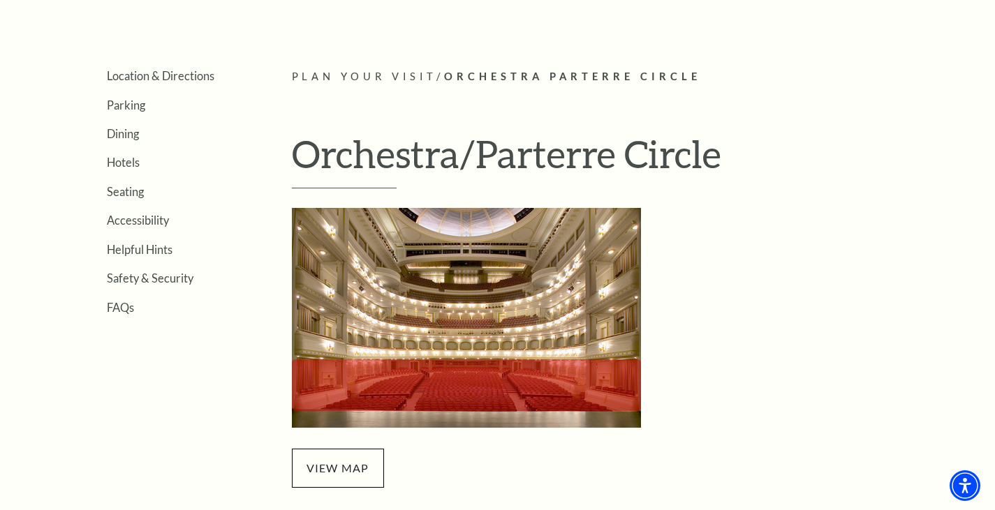
scroll to position [310, 0]
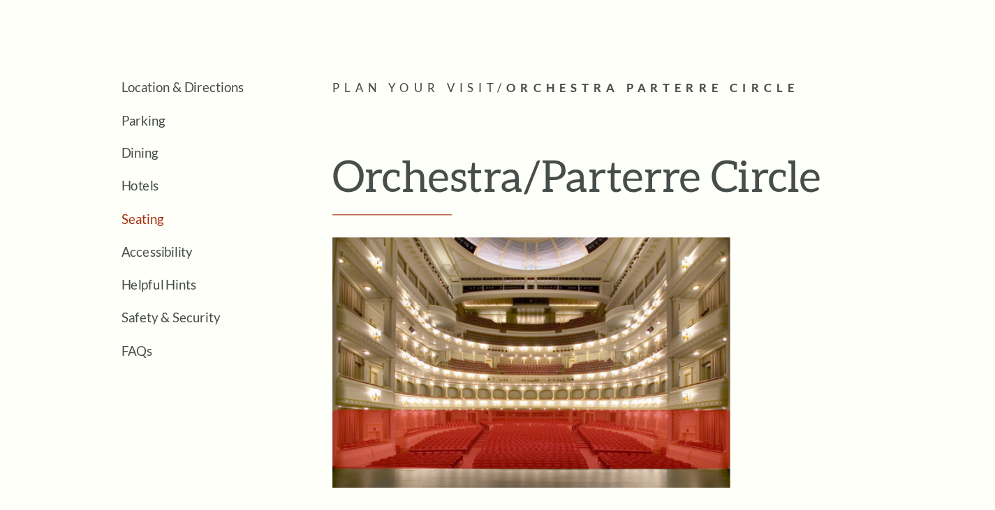
click at [129, 192] on link "Seating" at bounding box center [125, 192] width 37 height 13
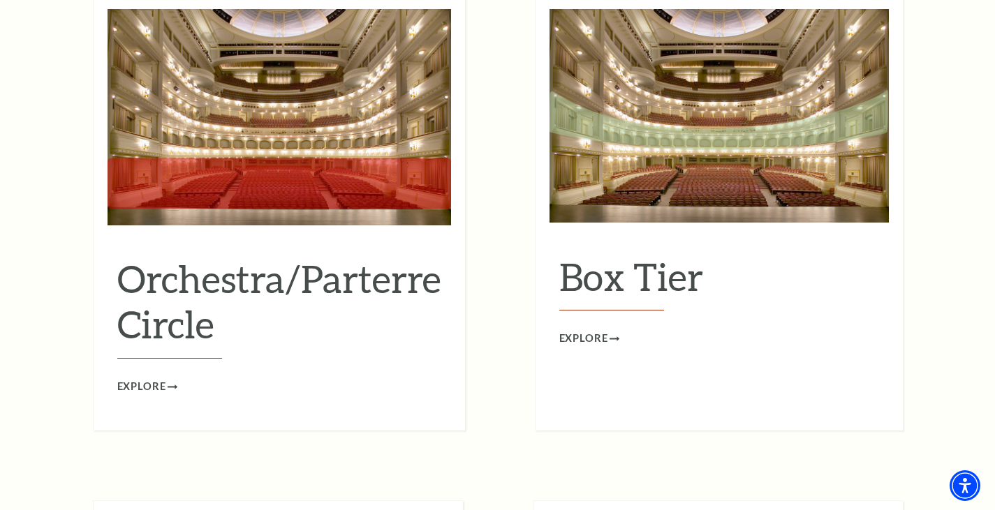
scroll to position [1314, 0]
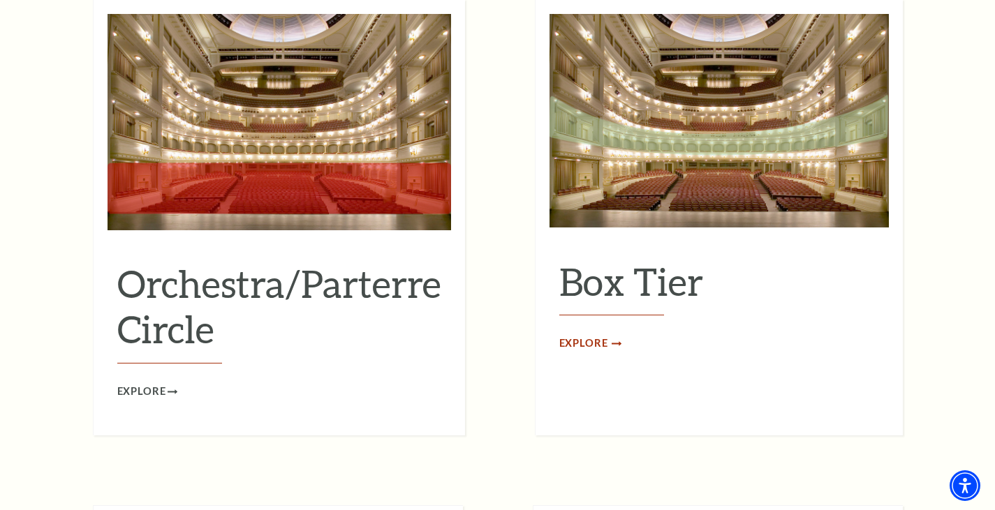
click at [585, 335] on span "Explore" at bounding box center [583, 343] width 49 height 17
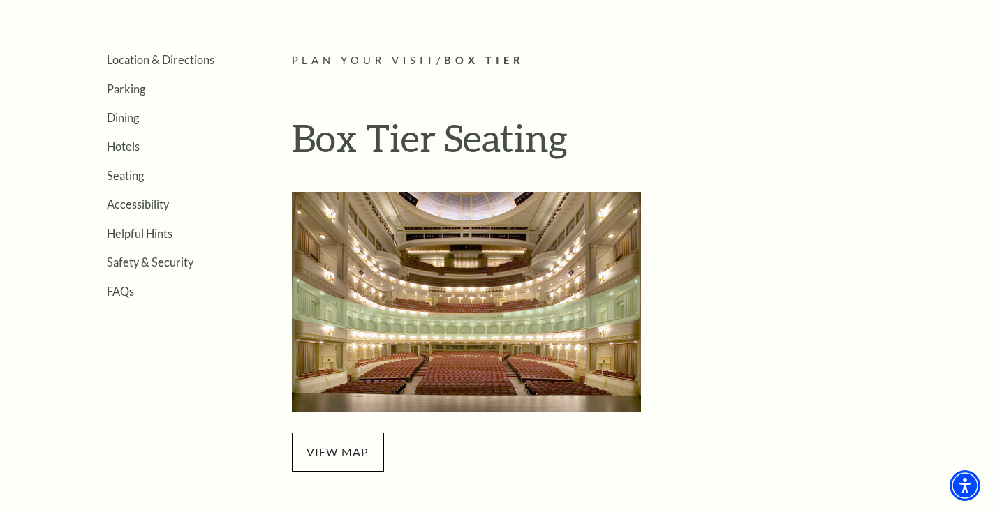
scroll to position [564, 0]
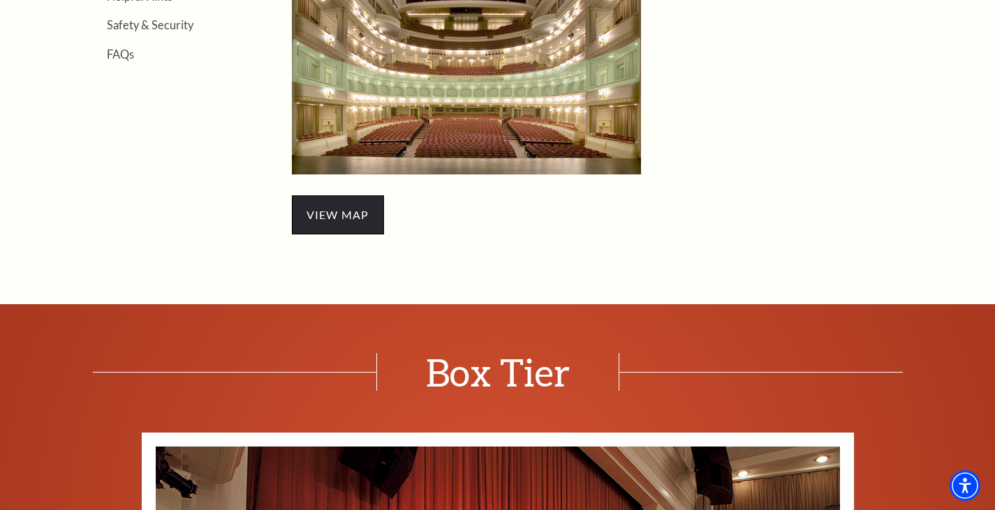
click at [359, 235] on span "view map" at bounding box center [338, 215] width 92 height 39
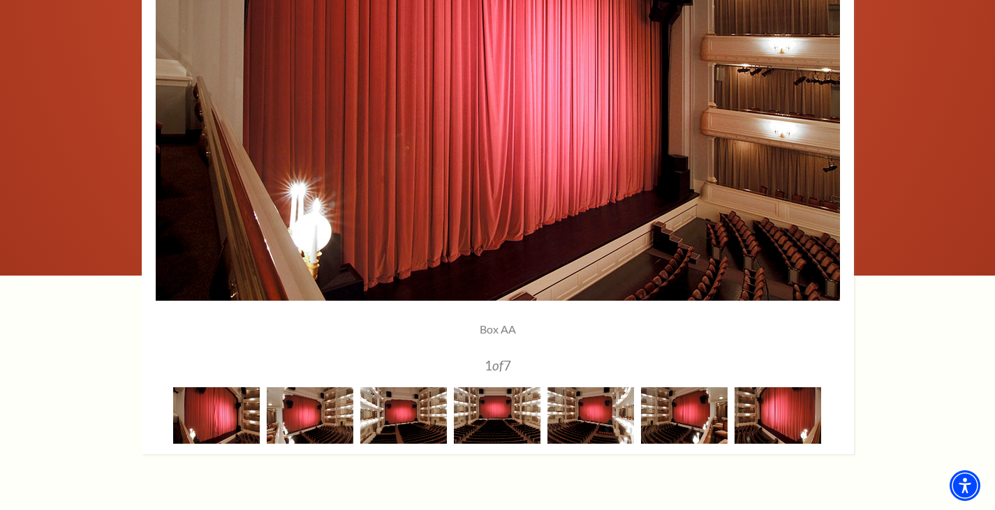
scroll to position [1159, 0]
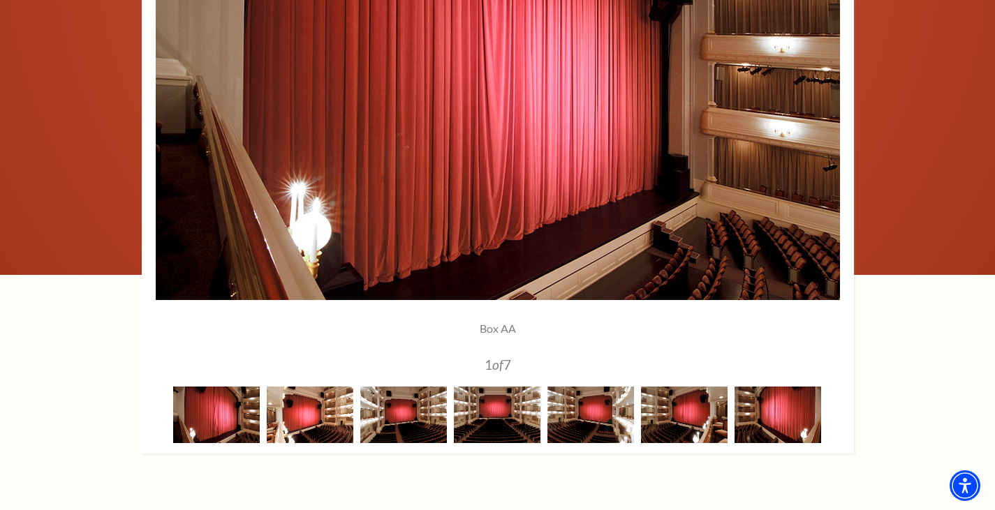
click at [319, 399] on img at bounding box center [310, 415] width 87 height 57
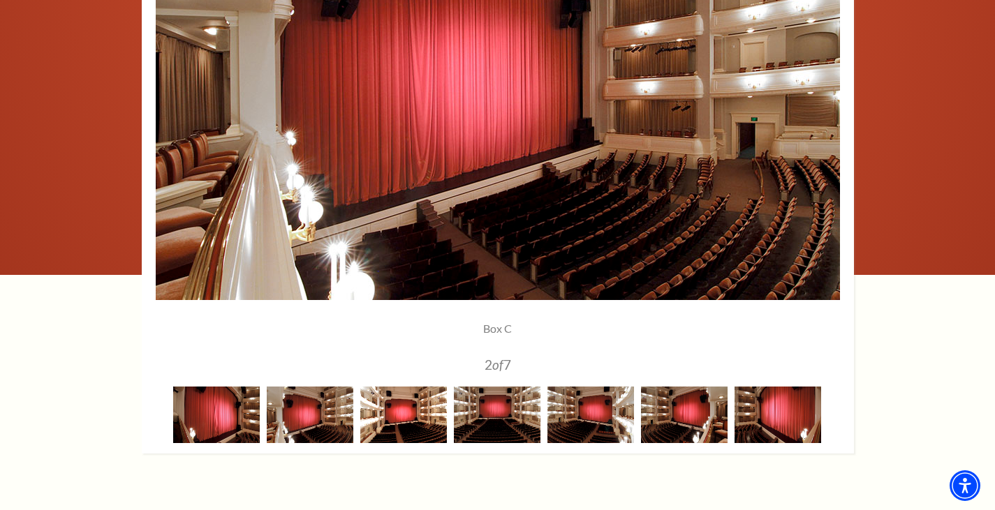
click at [387, 396] on img at bounding box center [403, 415] width 87 height 57
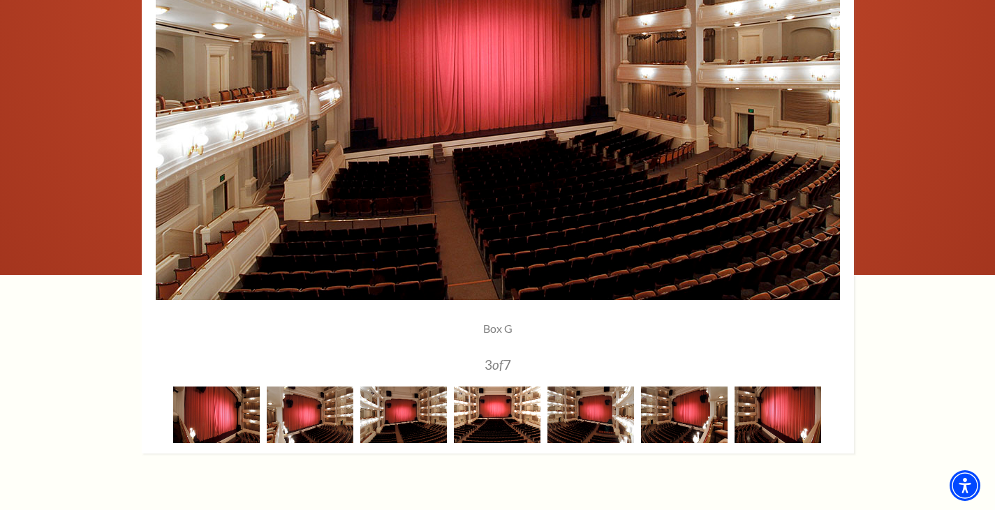
click at [484, 413] on img at bounding box center [497, 415] width 87 height 57
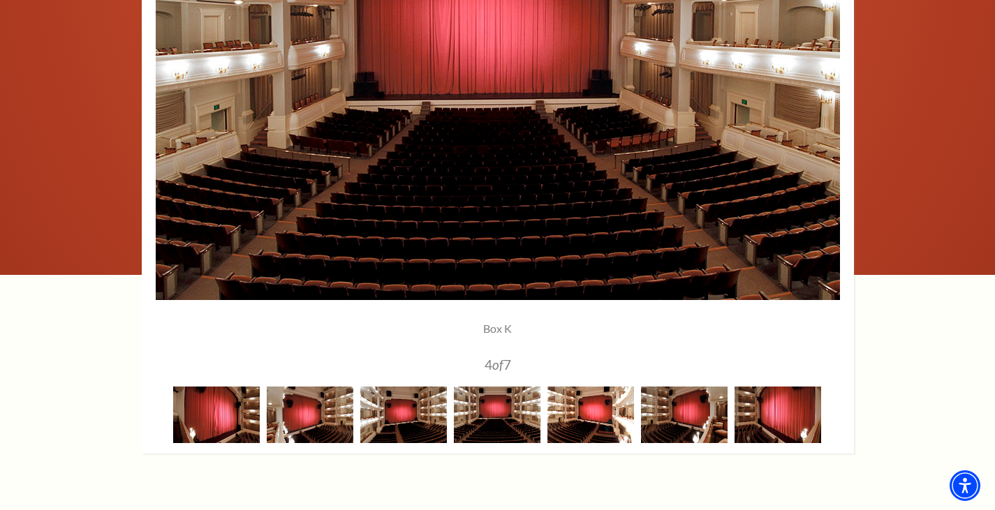
click at [568, 409] on img at bounding box center [590, 415] width 87 height 57
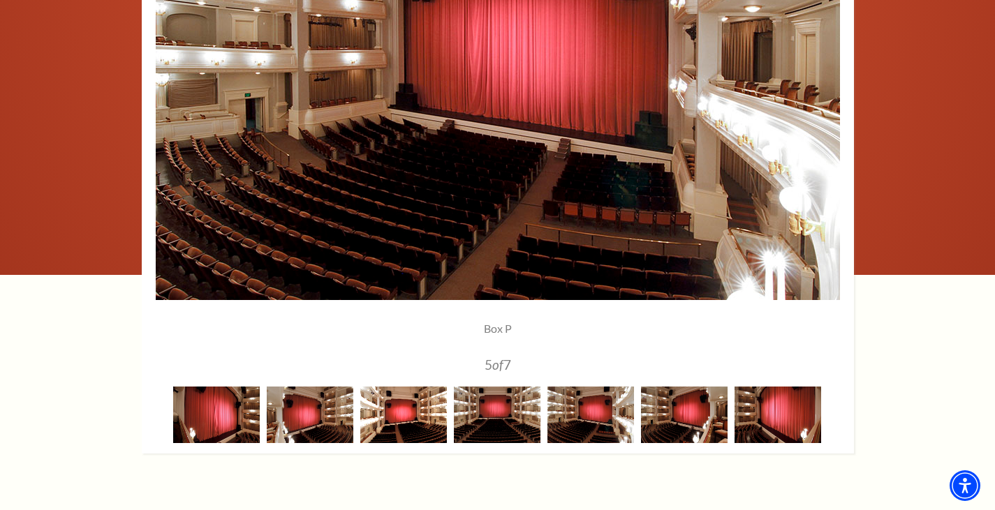
click at [423, 416] on img at bounding box center [403, 415] width 87 height 57
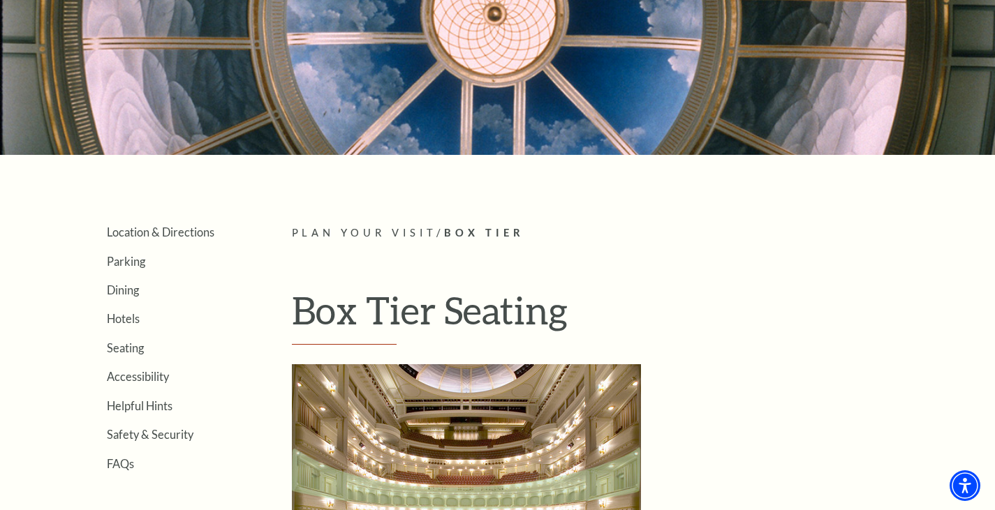
scroll to position [138, 0]
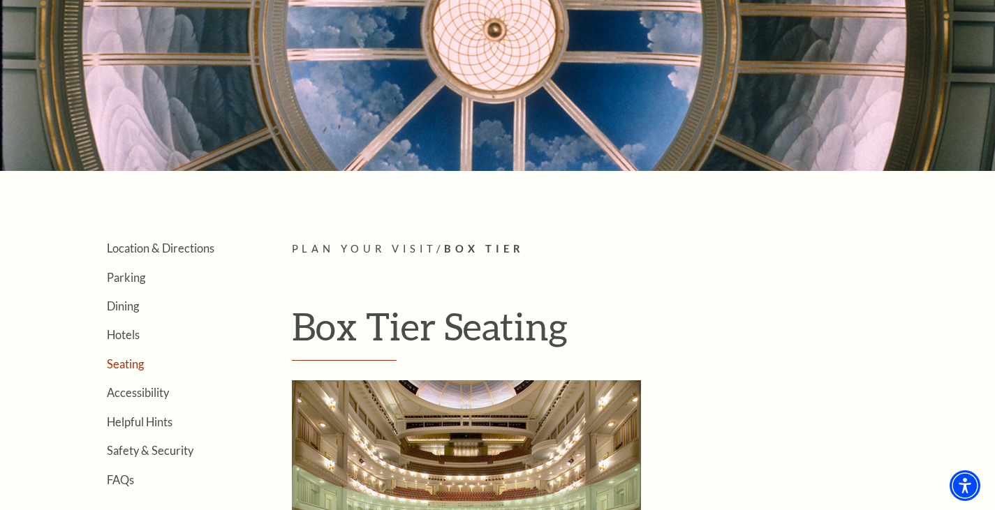
click at [129, 368] on link "Seating" at bounding box center [125, 364] width 37 height 13
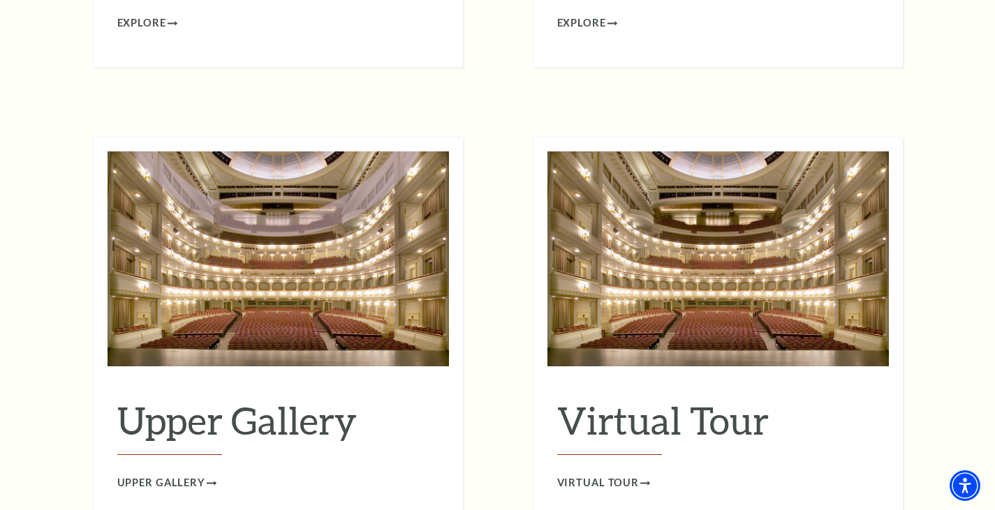
scroll to position [2142, 0]
click at [313, 260] on img at bounding box center [278, 258] width 341 height 215
click at [608, 474] on span "Virtual Tour" at bounding box center [598, 482] width 82 height 17
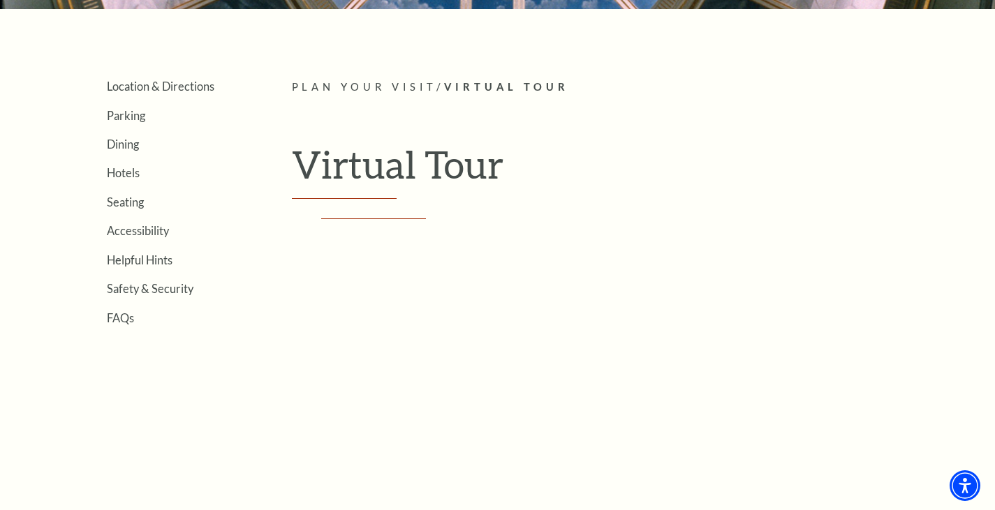
scroll to position [300, 0]
click at [121, 212] on ul "Location & Directions Parking Dining Hotels Seating Accessibility Helpful Hints…" at bounding box center [157, 202] width 185 height 245
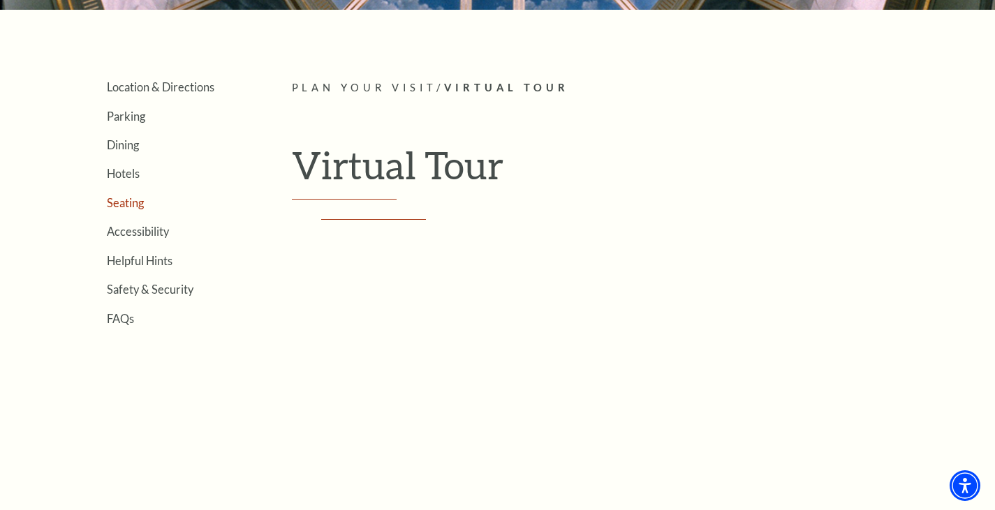
click at [118, 205] on link "Seating" at bounding box center [125, 202] width 37 height 13
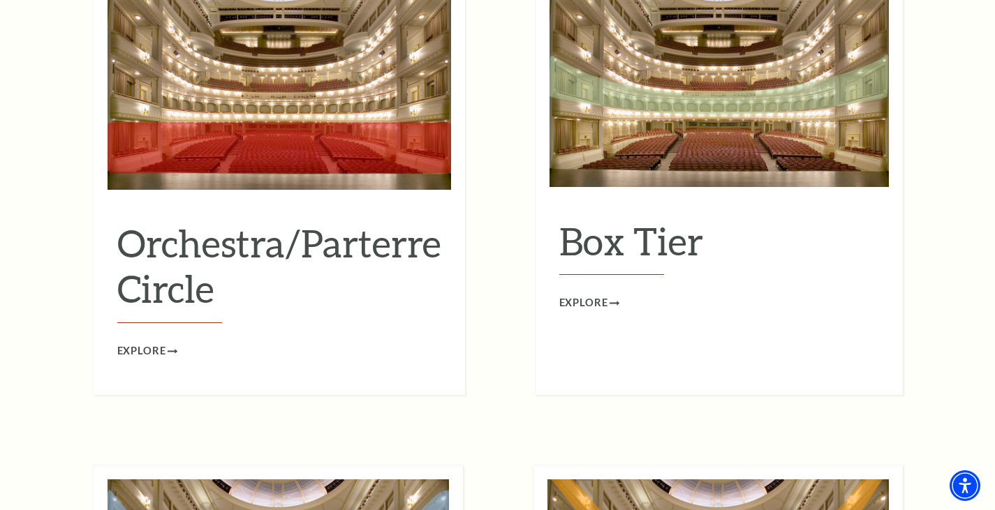
scroll to position [1351, 0]
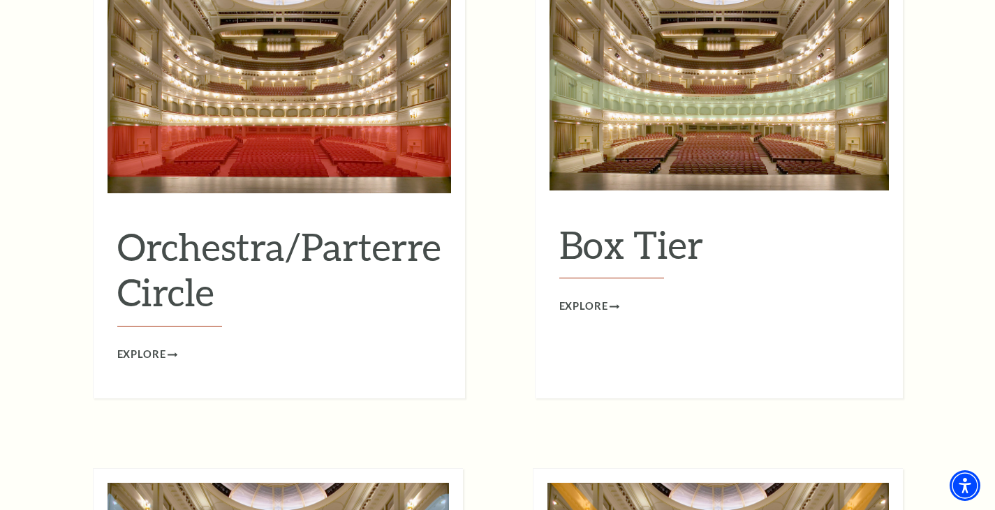
click at [268, 224] on h2 "Orchestra/Parterre Circle" at bounding box center [279, 275] width 324 height 103
click at [157, 346] on span "Explore" at bounding box center [141, 354] width 49 height 17
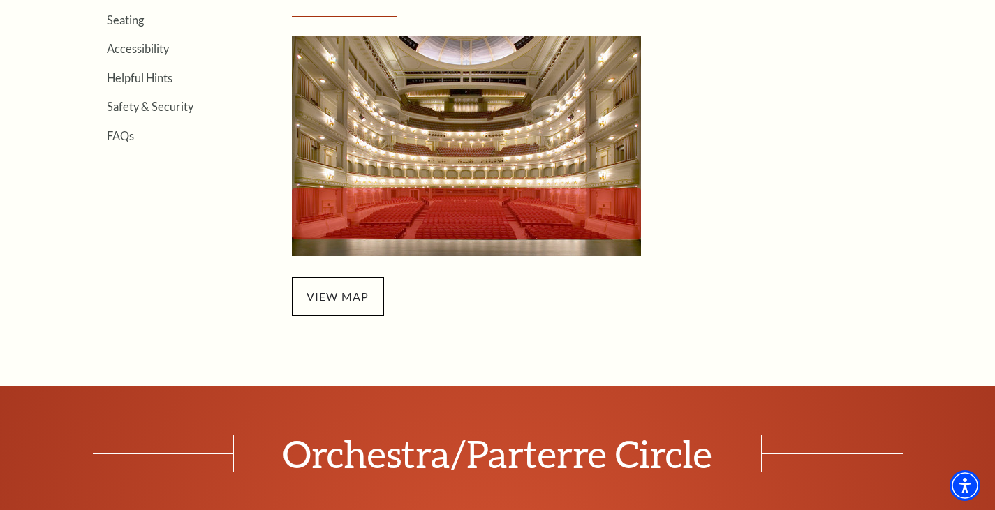
scroll to position [399, 0]
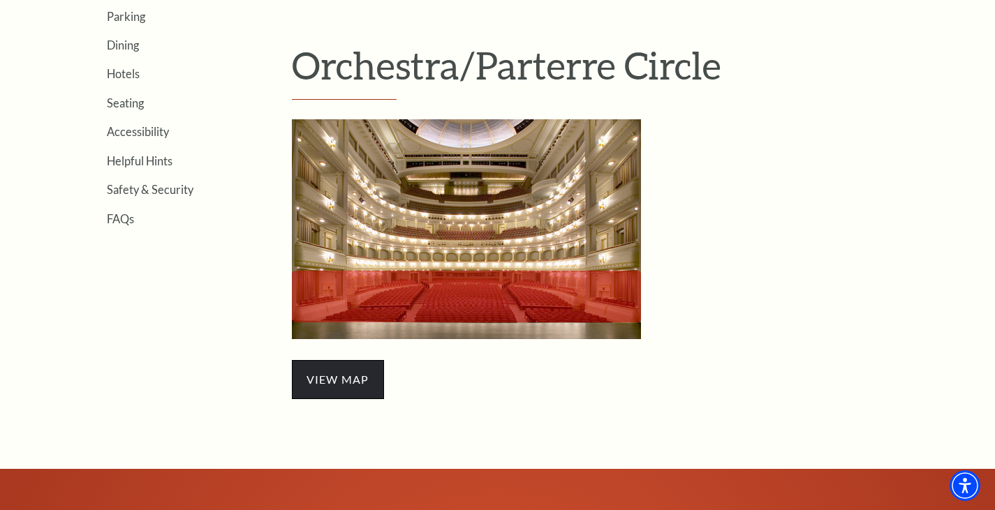
click at [337, 376] on span "view map" at bounding box center [338, 379] width 92 height 39
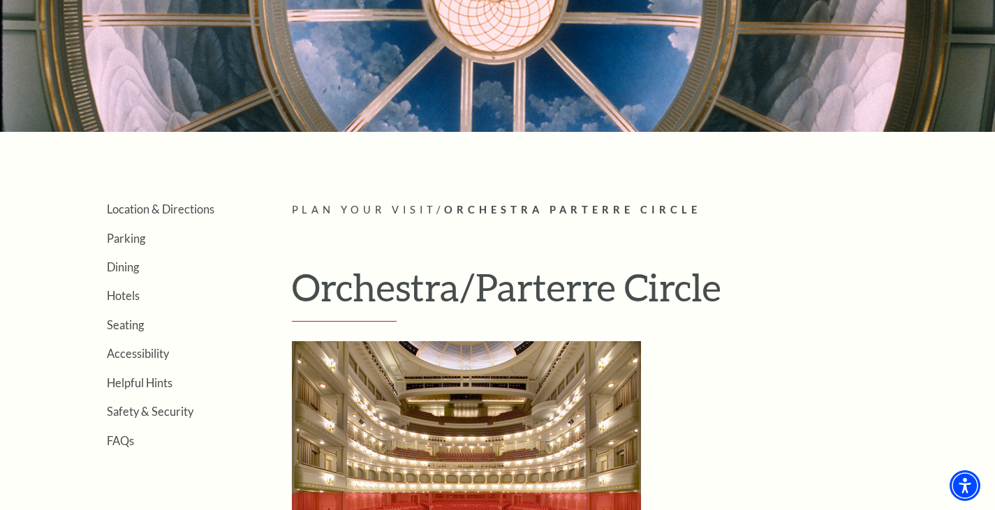
scroll to position [178, 0]
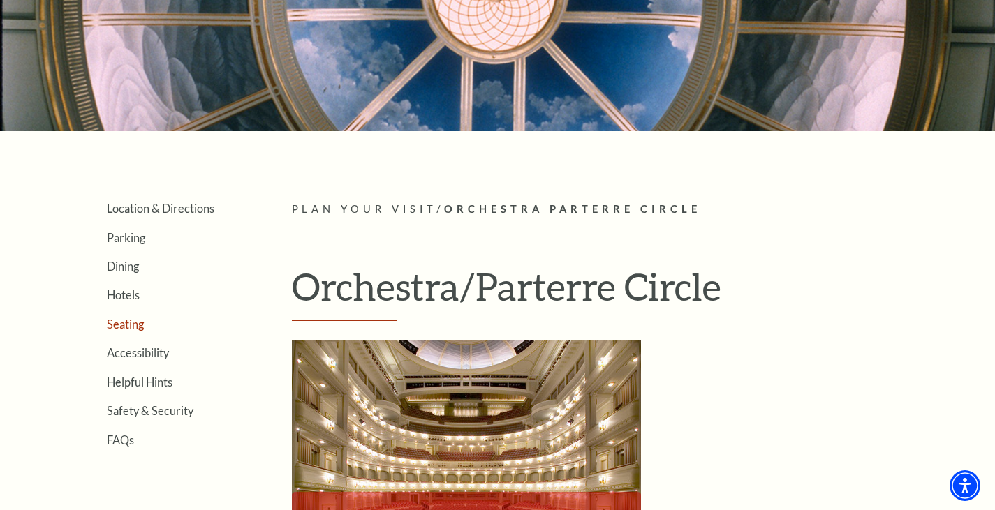
click at [112, 328] on link "Seating" at bounding box center [125, 324] width 37 height 13
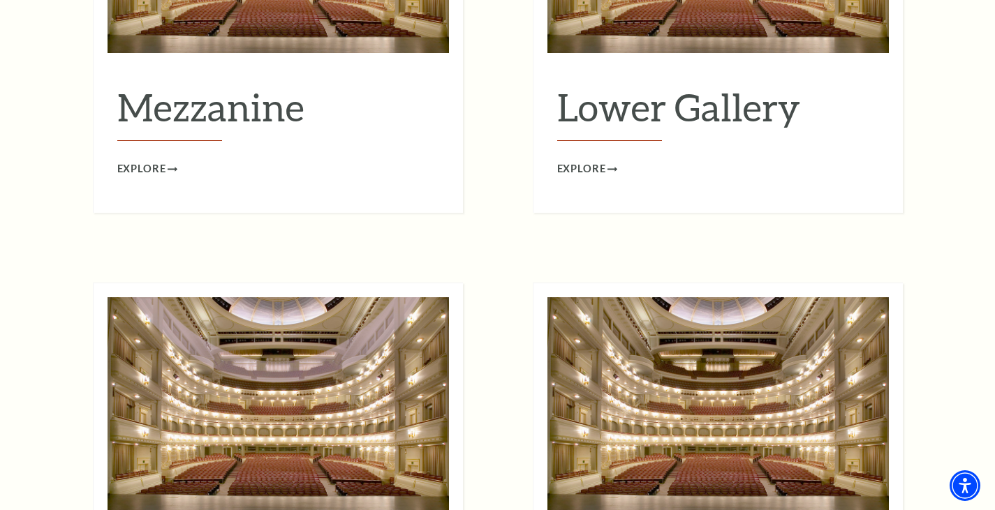
scroll to position [1997, 0]
click at [601, 160] on span "Explore" at bounding box center [581, 168] width 49 height 17
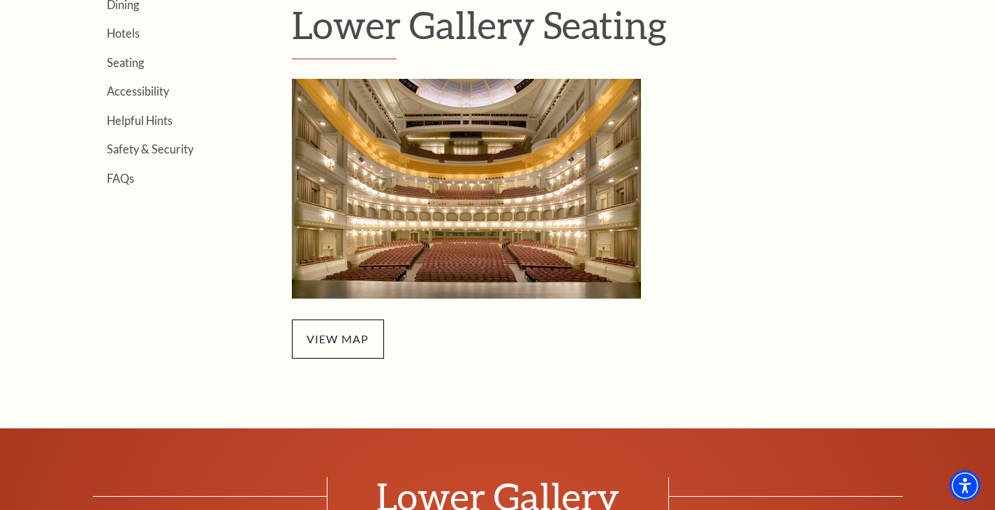
scroll to position [453, 0]
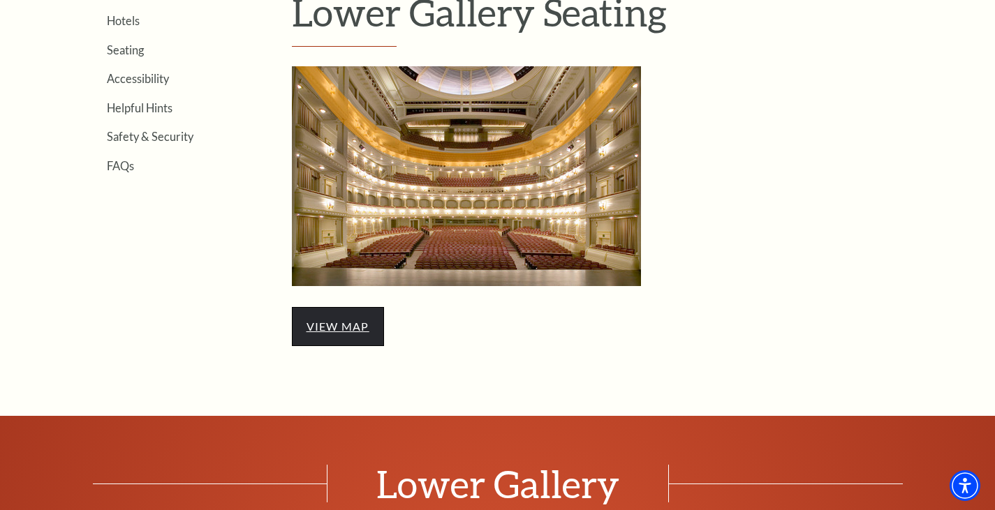
click at [336, 325] on link "view map" at bounding box center [338, 326] width 63 height 13
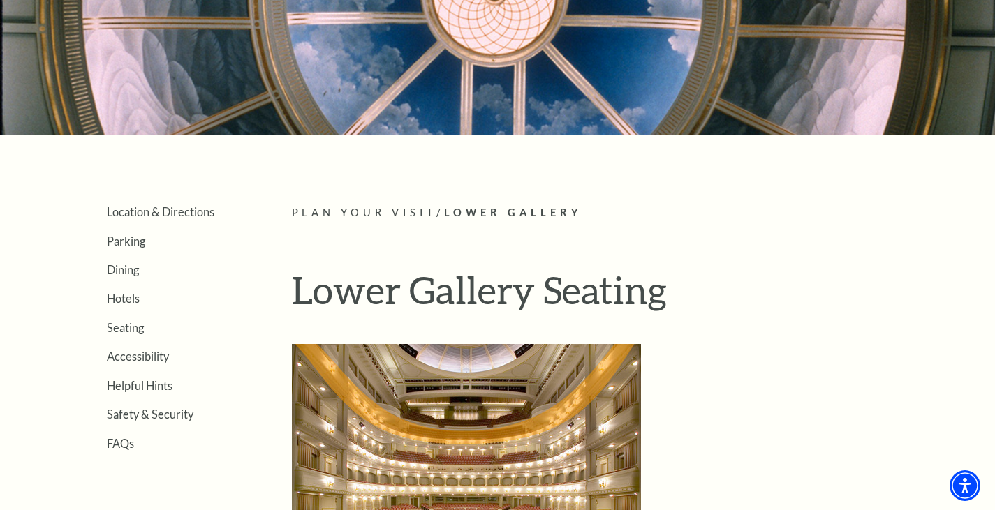
scroll to position [174, 0]
click at [126, 329] on link "Seating" at bounding box center [125, 328] width 37 height 13
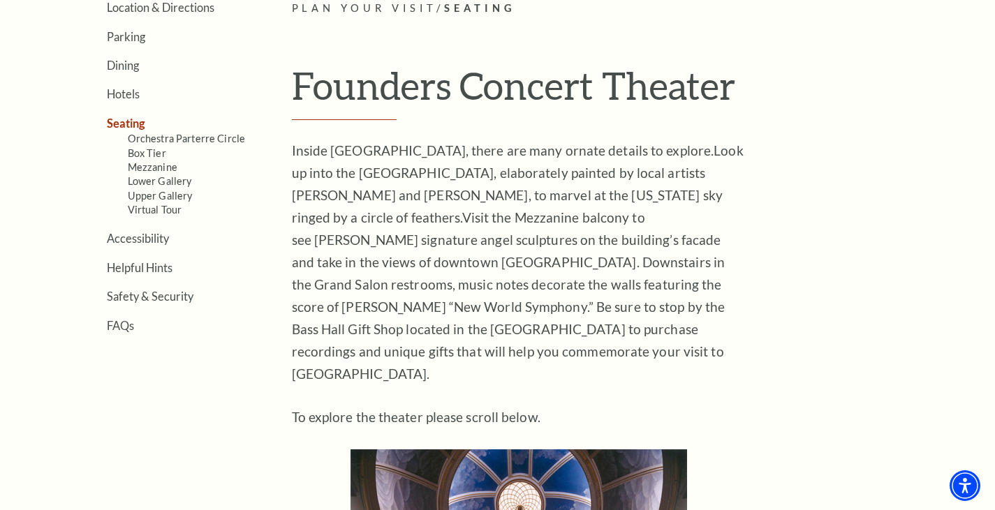
scroll to position [378, 0]
click at [142, 168] on link "Mezzanine" at bounding box center [153, 168] width 50 height 12
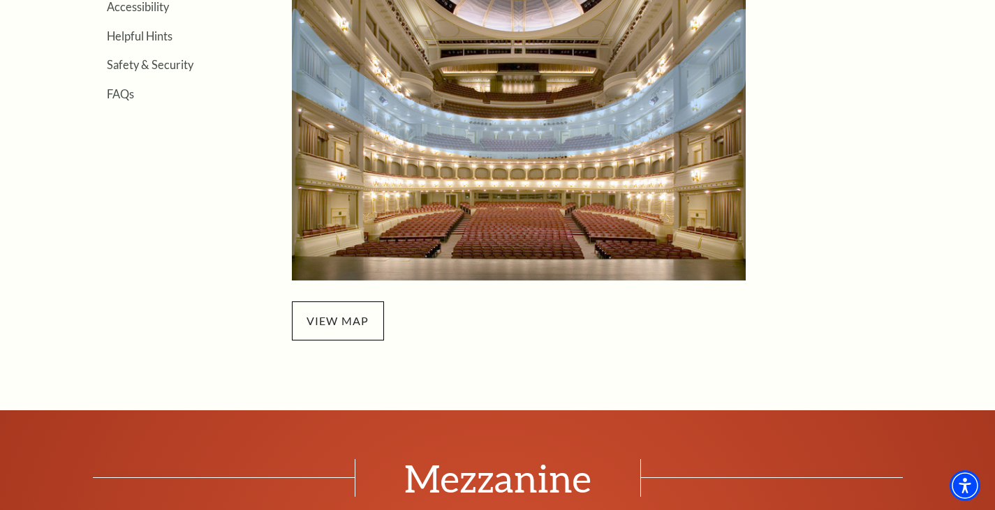
scroll to position [525, 0]
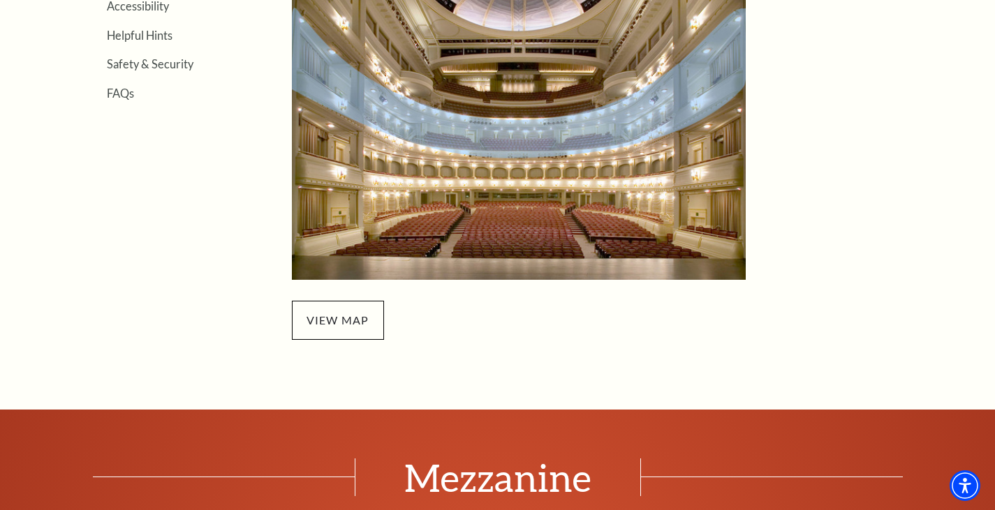
click at [402, 334] on p "view map" at bounding box center [519, 320] width 454 height 39
click at [351, 327] on span "view map" at bounding box center [338, 320] width 92 height 39
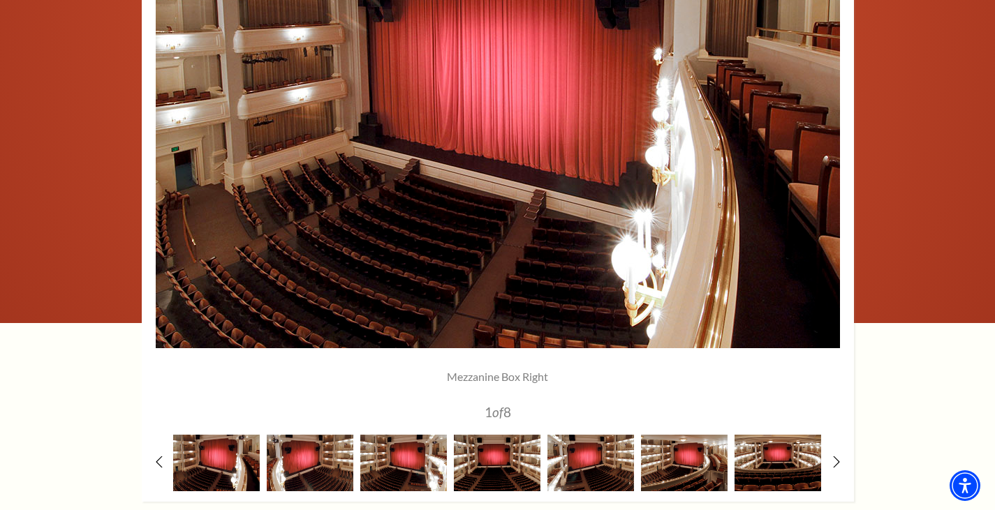
scroll to position [1250, 0]
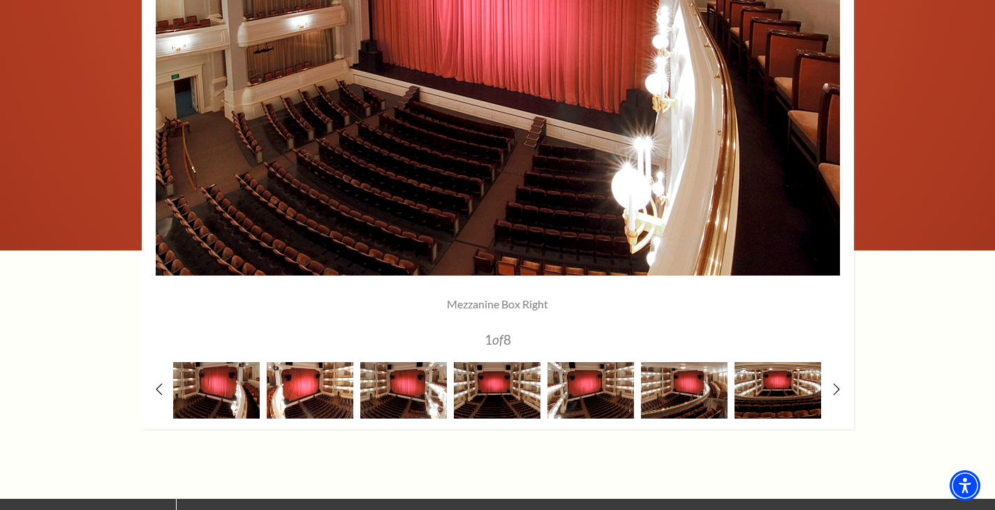
click at [297, 370] on img at bounding box center [310, 390] width 87 height 57
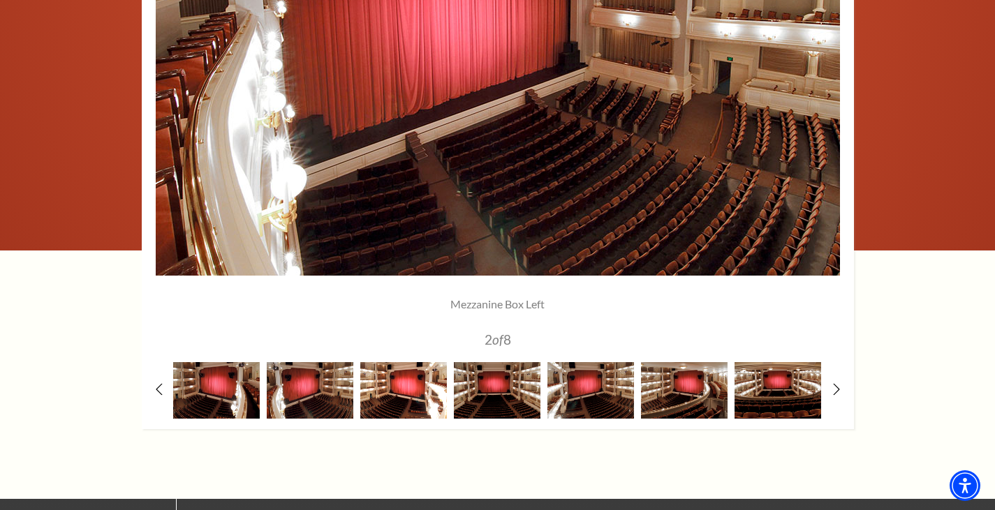
click at [381, 387] on img at bounding box center [403, 390] width 87 height 57
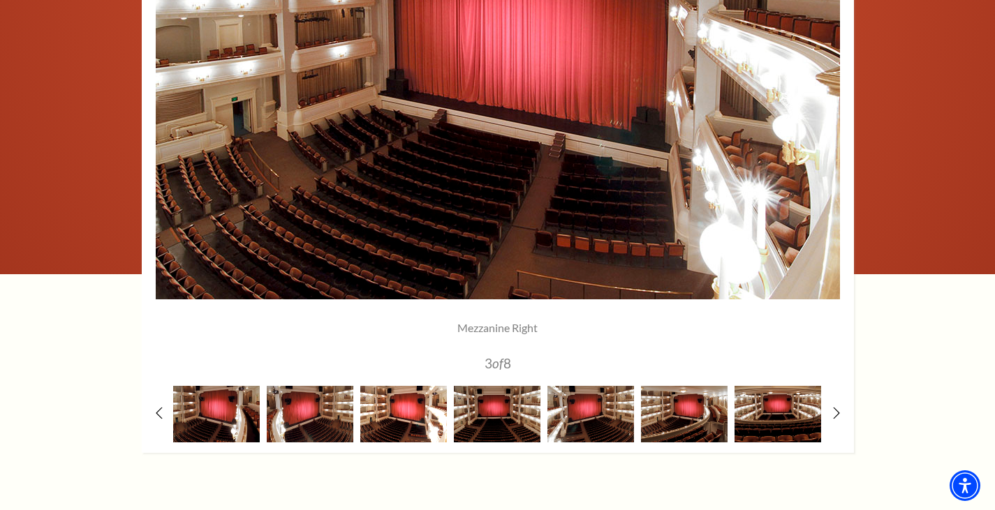
scroll to position [1228, 0]
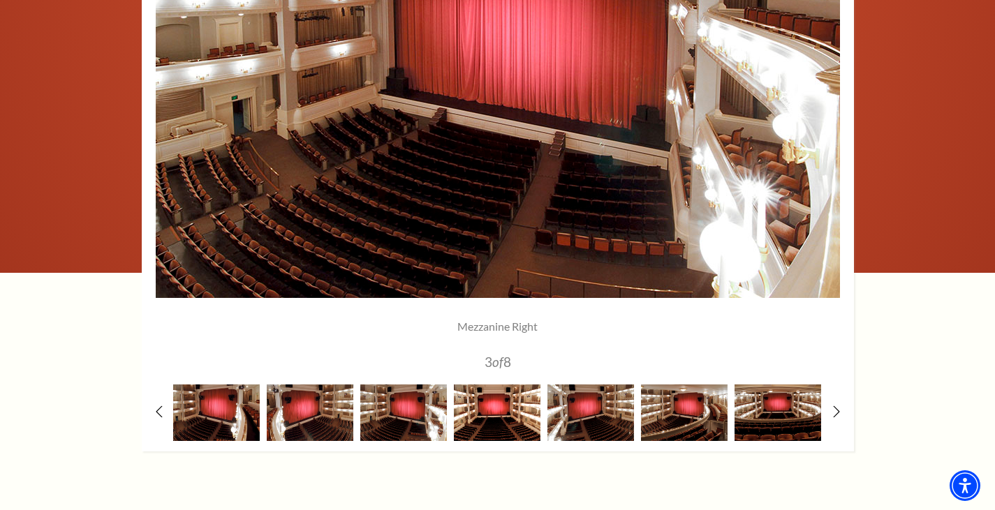
click at [504, 404] on img at bounding box center [497, 413] width 87 height 57
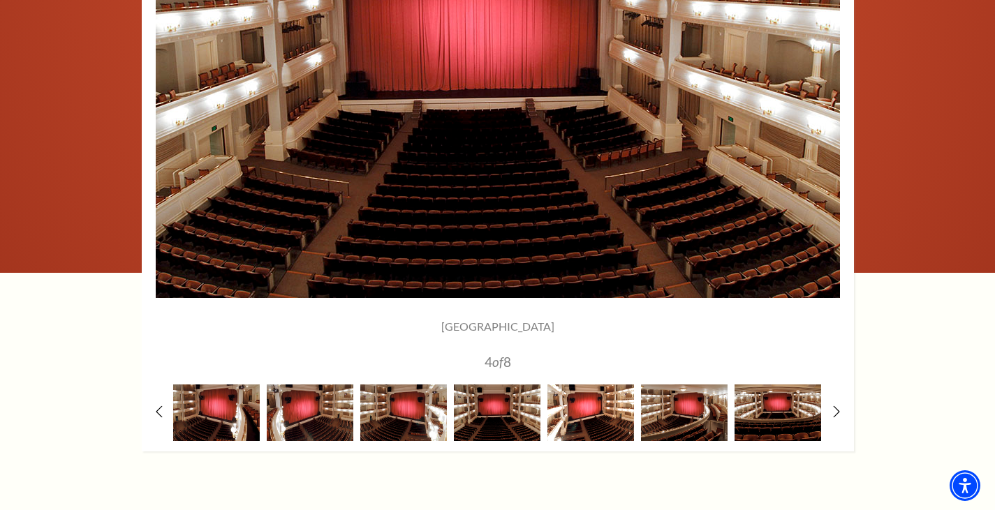
click at [582, 422] on img at bounding box center [590, 413] width 87 height 57
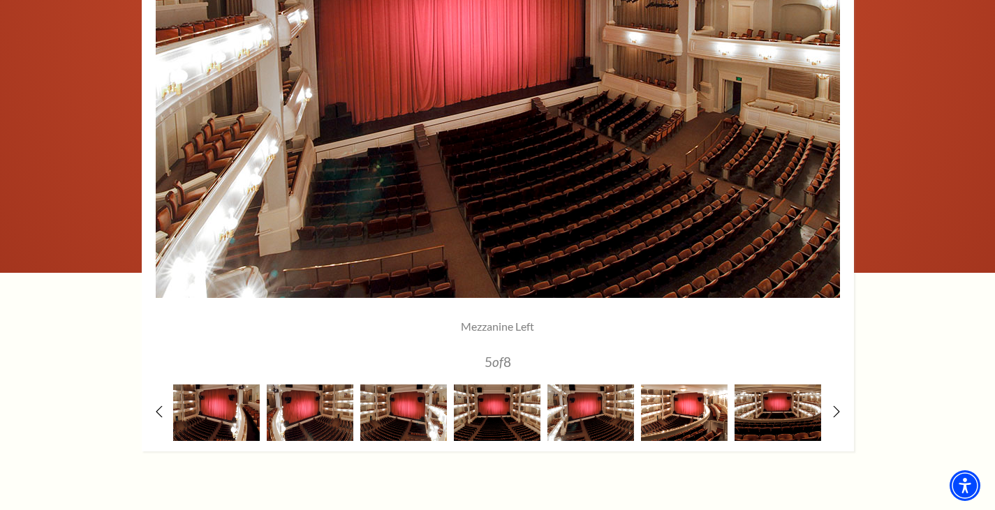
click at [661, 431] on img at bounding box center [684, 413] width 87 height 57
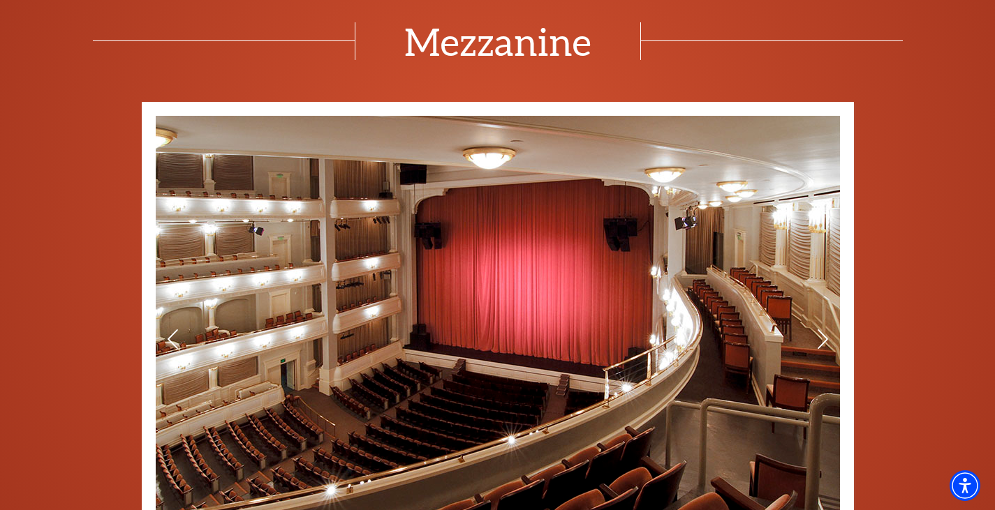
scroll to position [914, 0]
